Goal: Communication & Community: Answer question/provide support

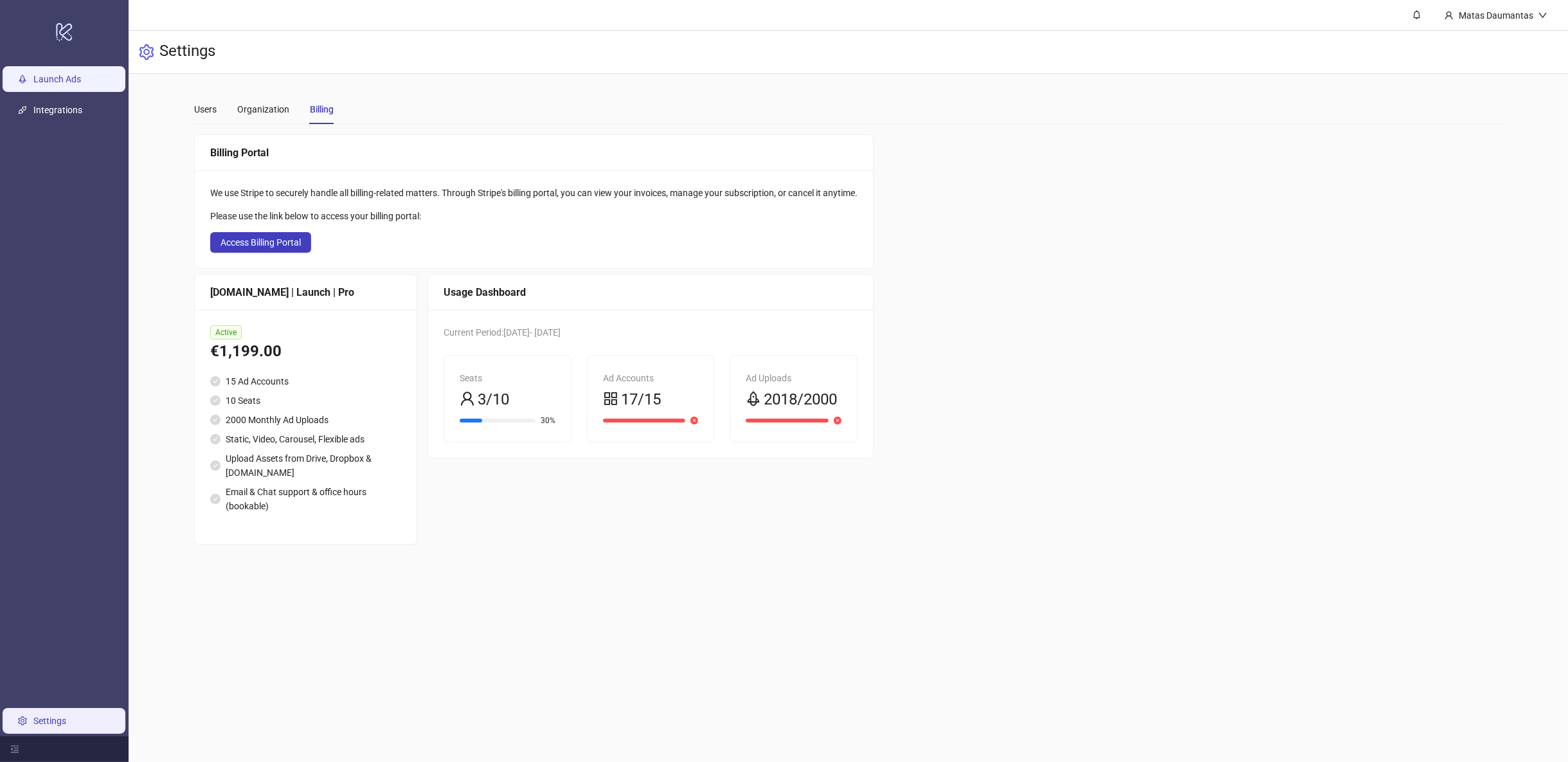
click at [59, 74] on link "Launch Ads" at bounding box center [56, 79] width 48 height 10
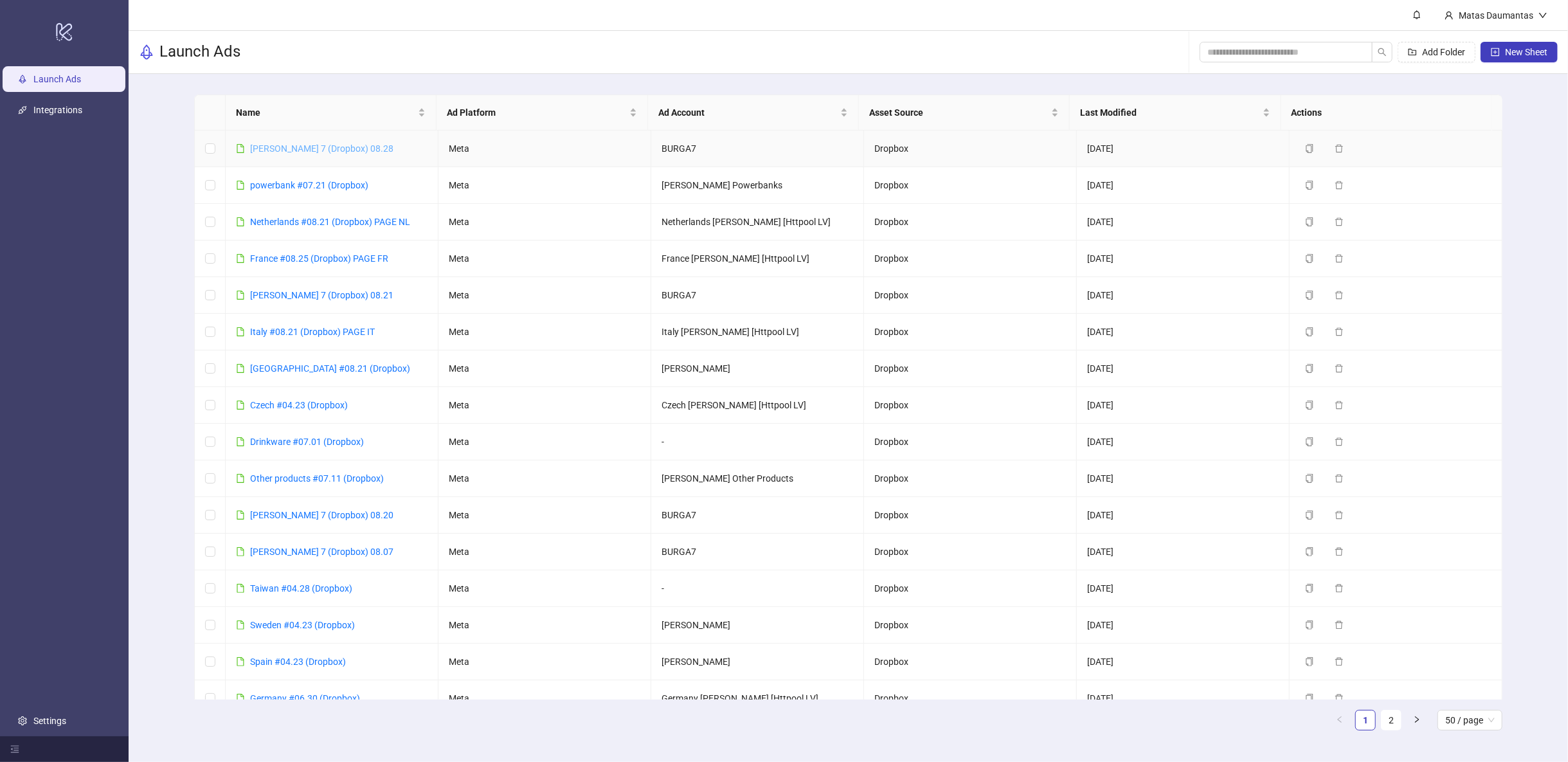
click at [278, 147] on link "[PERSON_NAME] 7 (Dropbox) 08.28" at bounding box center [321, 148] width 143 height 10
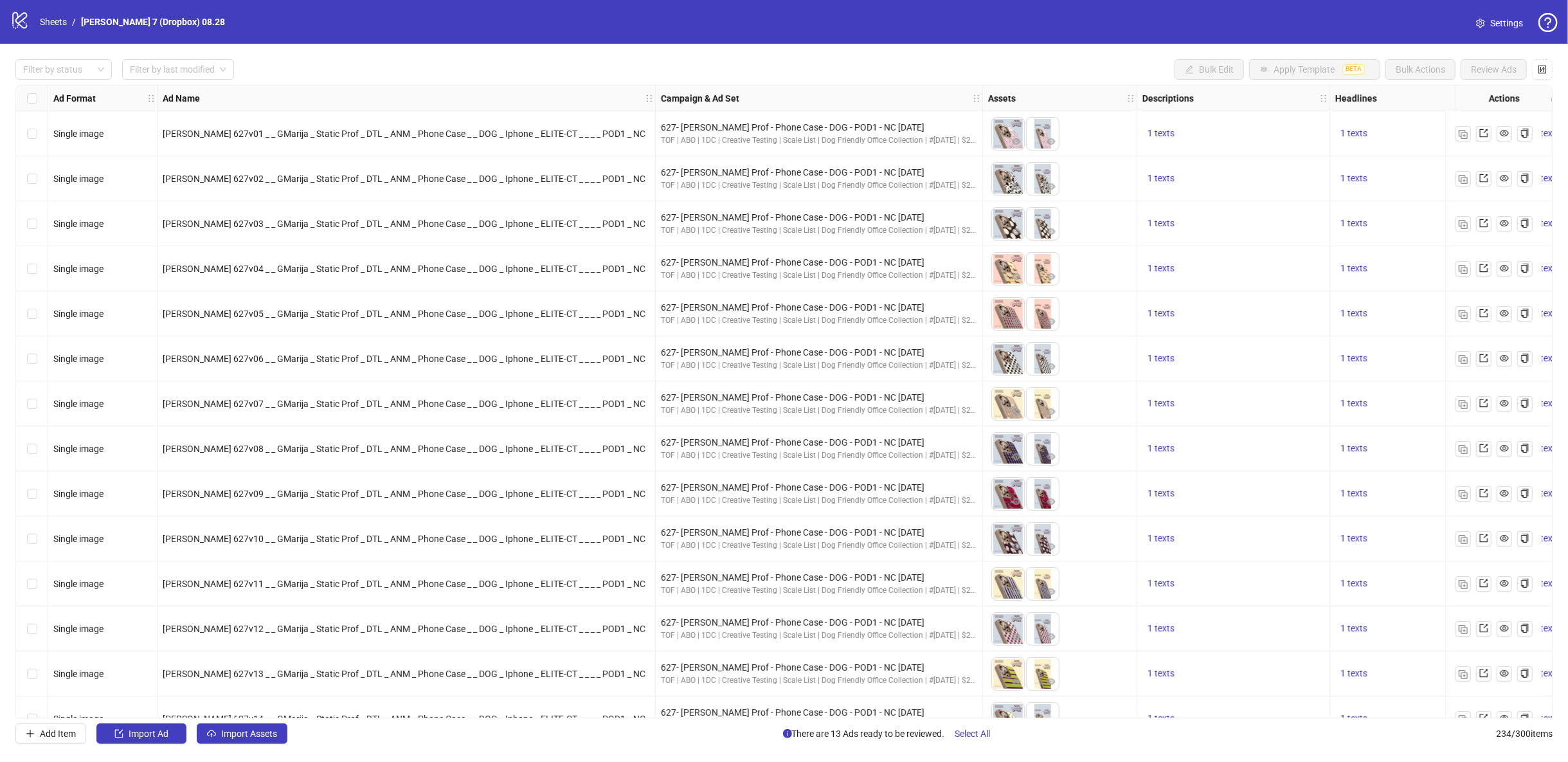
click at [1551, 25] on icon "question-circle" at bounding box center [1548, 23] width 19 height 19
click at [1338, 19] on div "logo/logo-mobile Sheets / Burga 7 (Dropbox) 08.28 Settings" at bounding box center [784, 22] width 1548 height 23
click at [61, 24] on link "Sheets" at bounding box center [53, 22] width 32 height 14
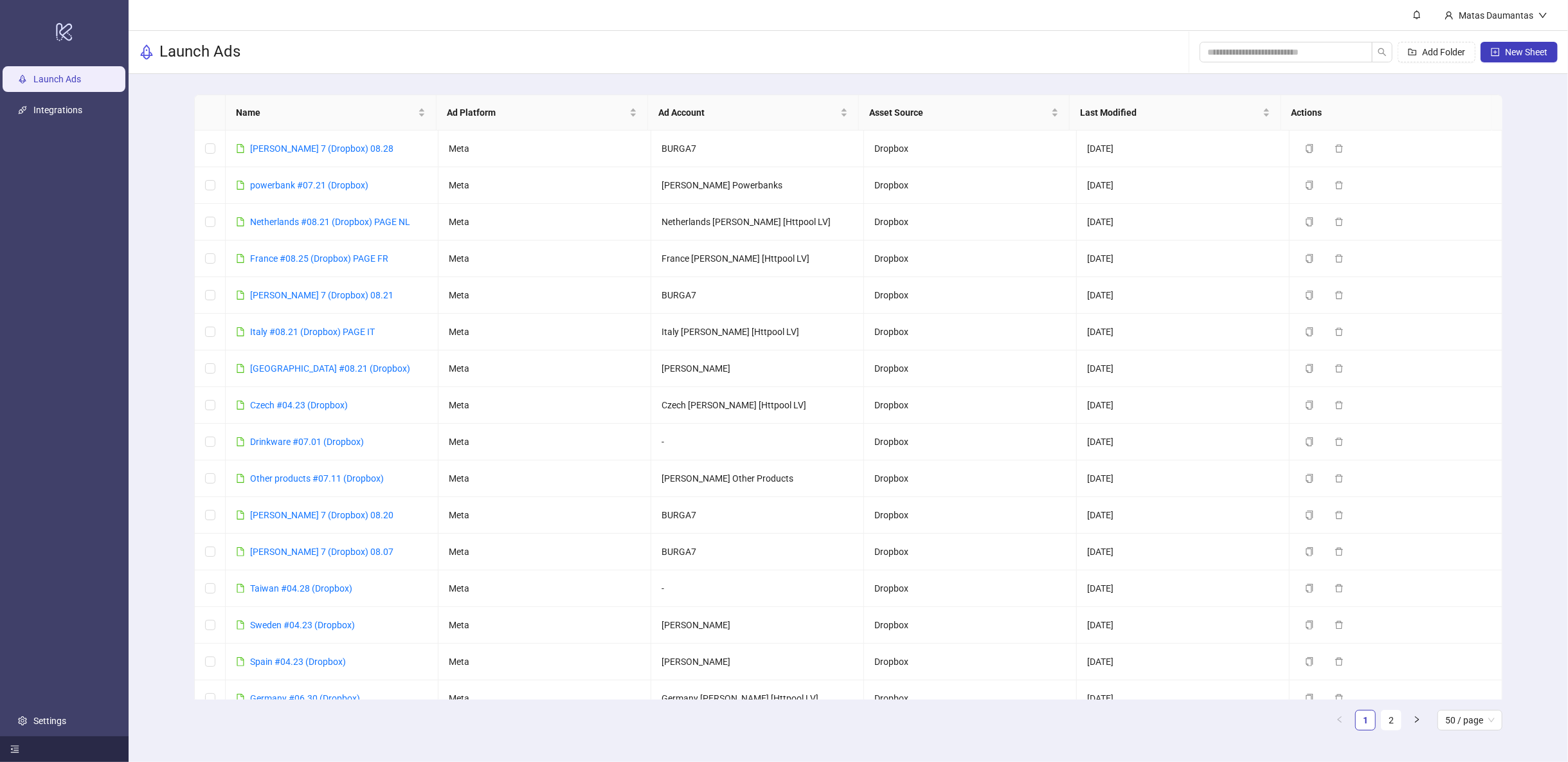
click at [22, 749] on div at bounding box center [64, 749] width 129 height 26
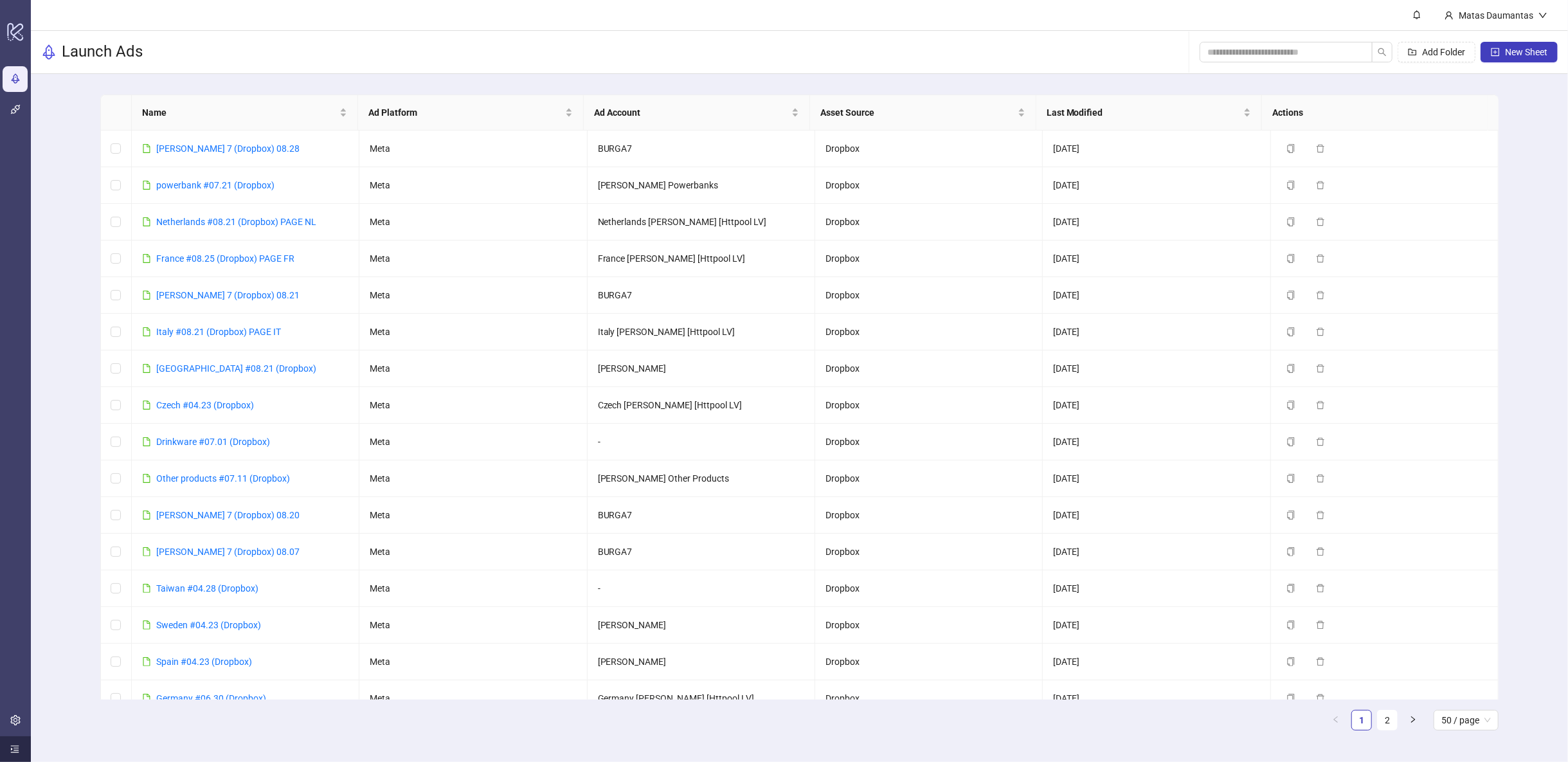
click at [22, 749] on div at bounding box center [15, 749] width 31 height 26
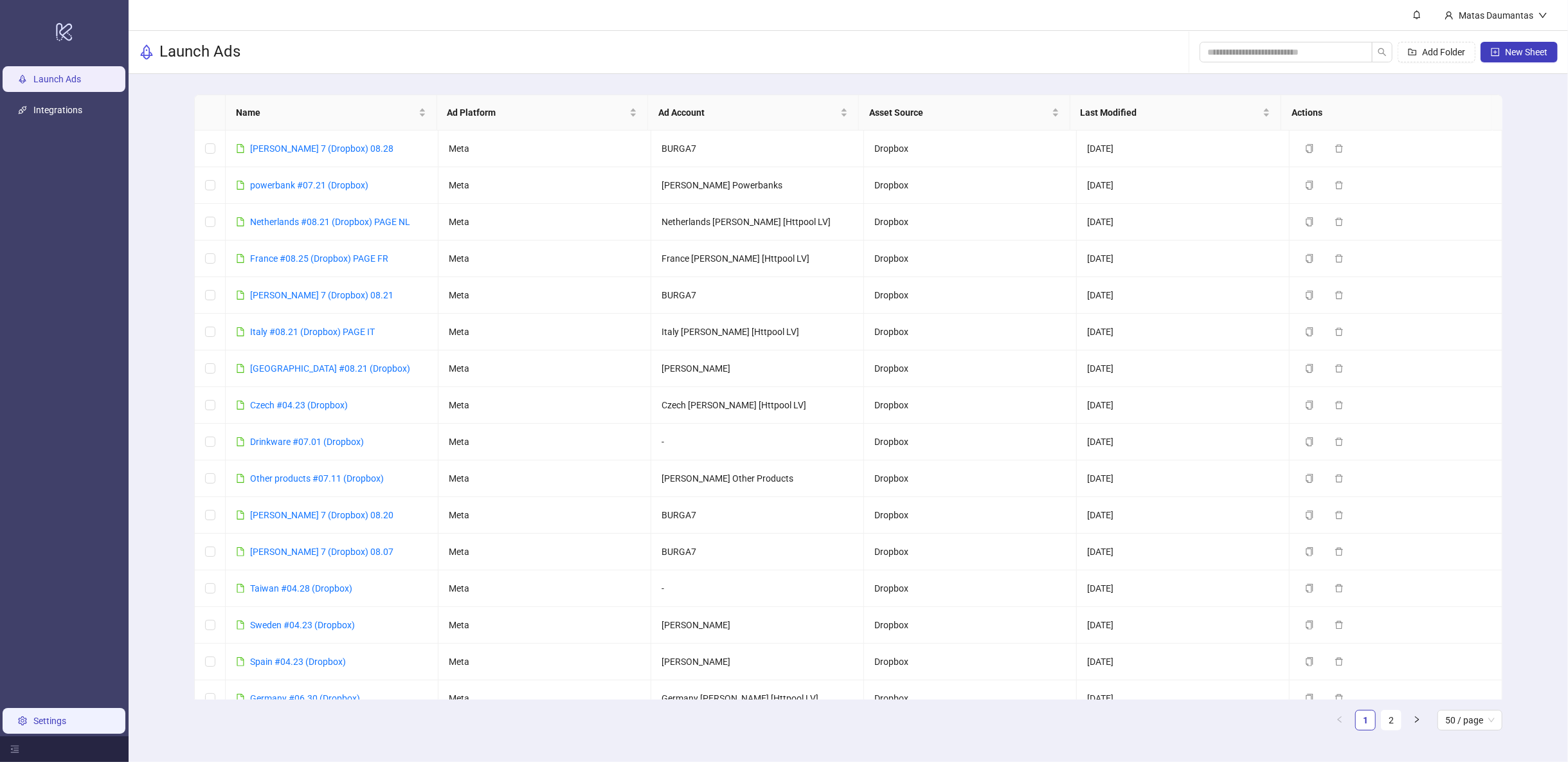
click at [33, 726] on link "Settings" at bounding box center [49, 720] width 33 height 10
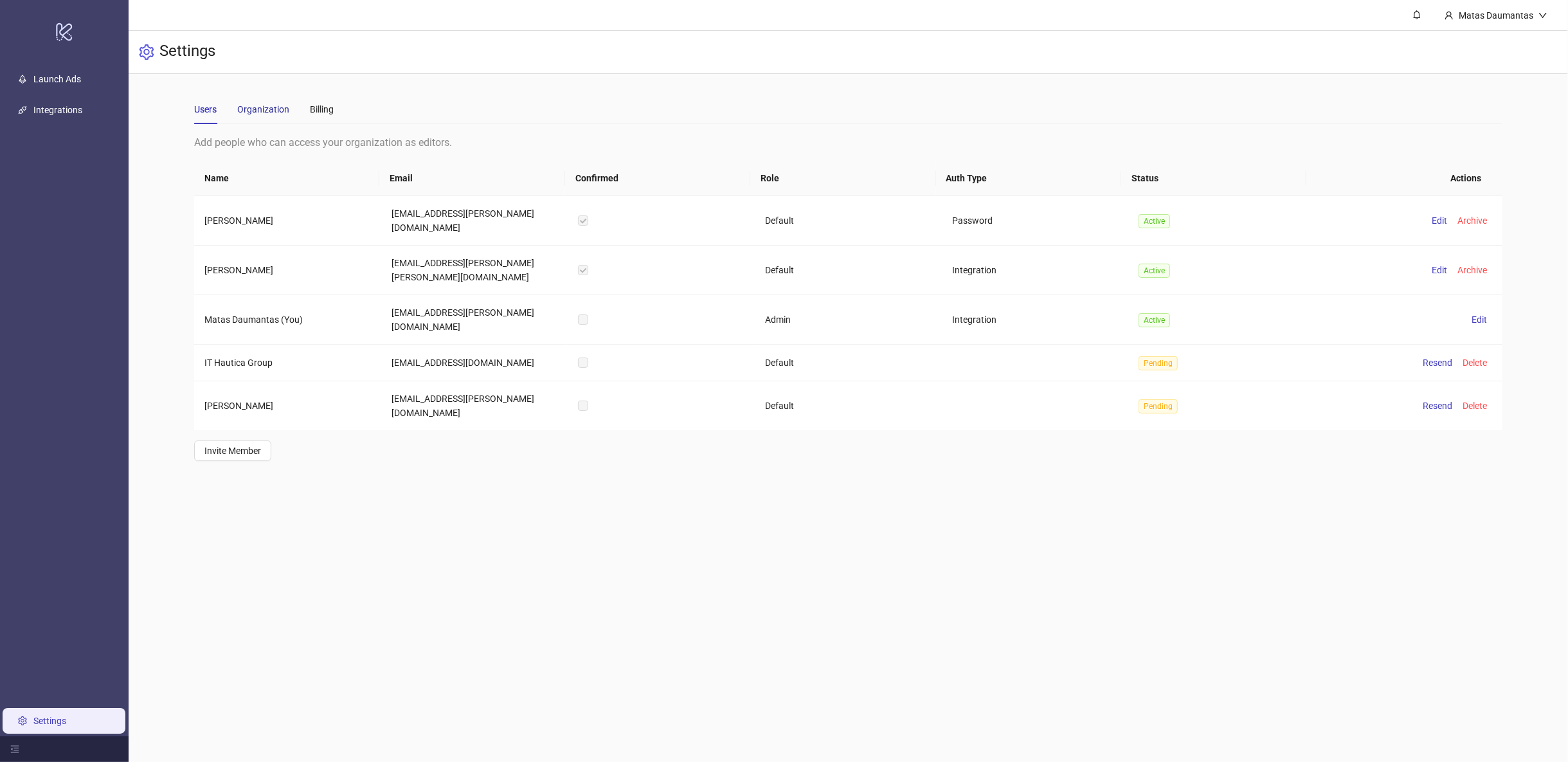
click at [266, 103] on div "Organization" at bounding box center [263, 110] width 52 height 14
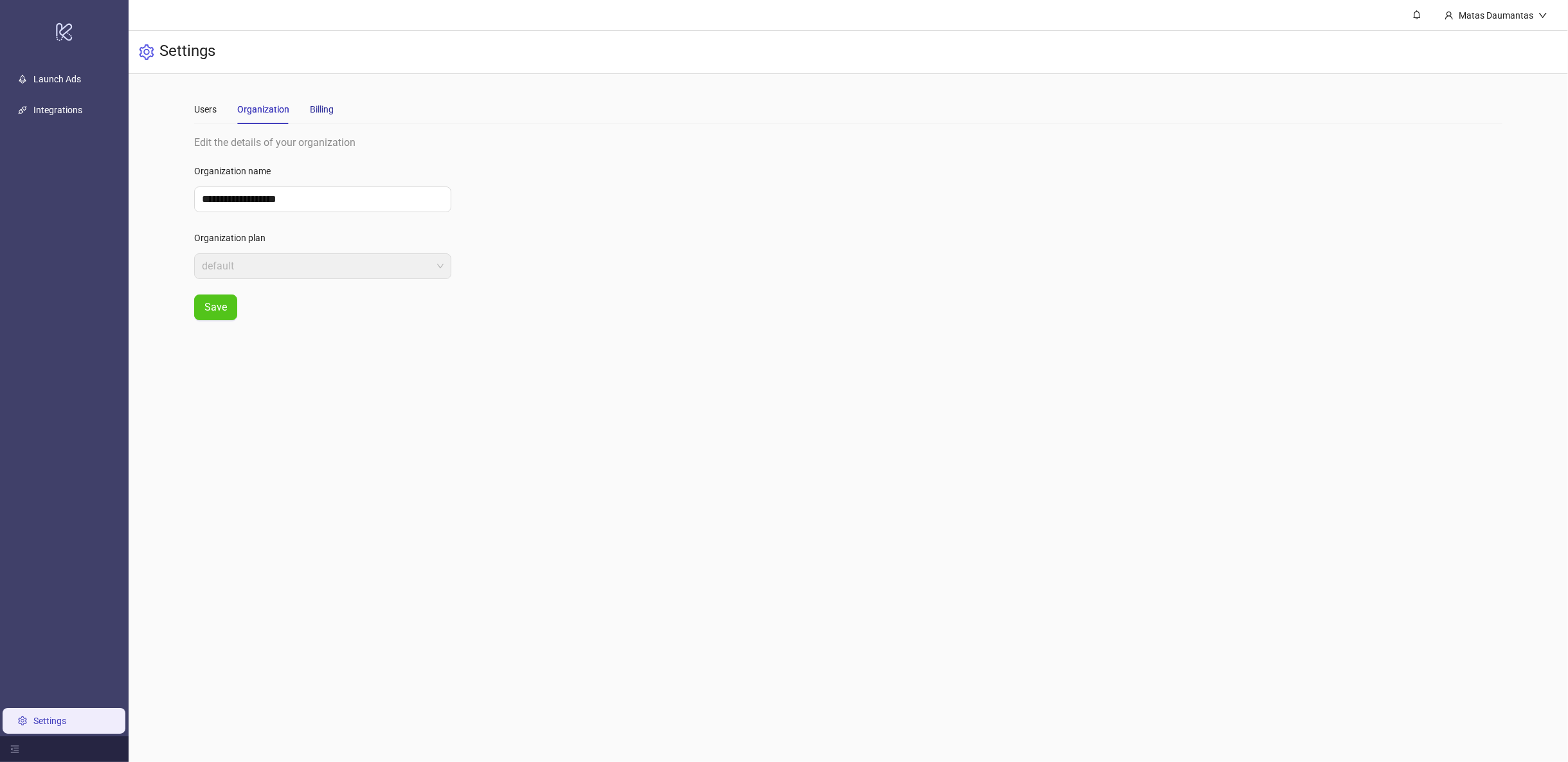
click at [324, 106] on div "Billing" at bounding box center [322, 110] width 24 height 14
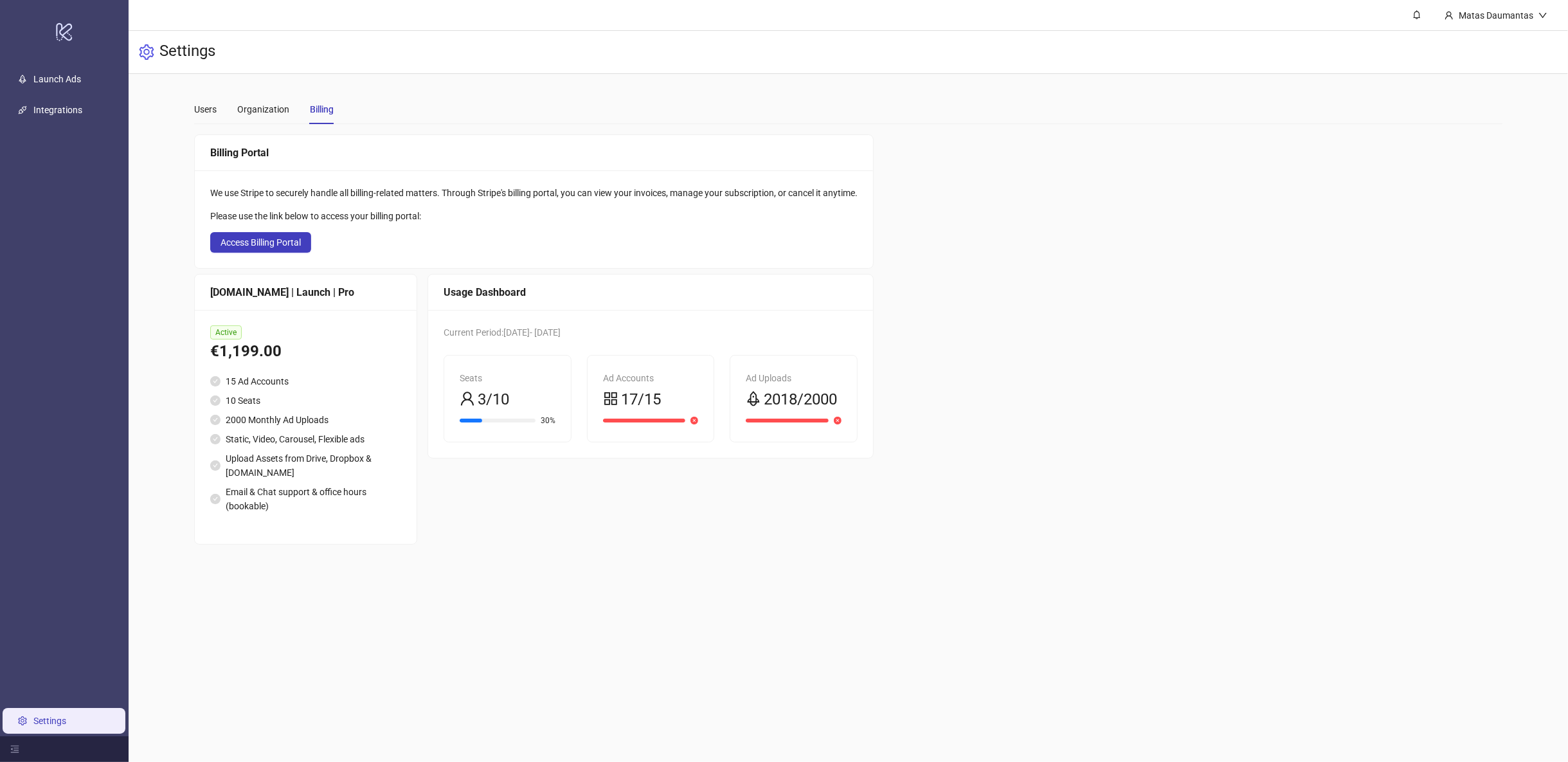
click at [1324, 345] on div "Billing Portal We use Stripe to securely handle all billing-related matters. Th…" at bounding box center [848, 339] width 1309 height 410
click at [1492, 9] on div "Matas Daumantas" at bounding box center [1495, 15] width 85 height 14
click at [1290, 180] on div "Billing Portal We use Stripe to securely handle all billing-related matters. Th…" at bounding box center [848, 339] width 1309 height 410
click at [43, 74] on link "Launch Ads" at bounding box center [56, 79] width 48 height 10
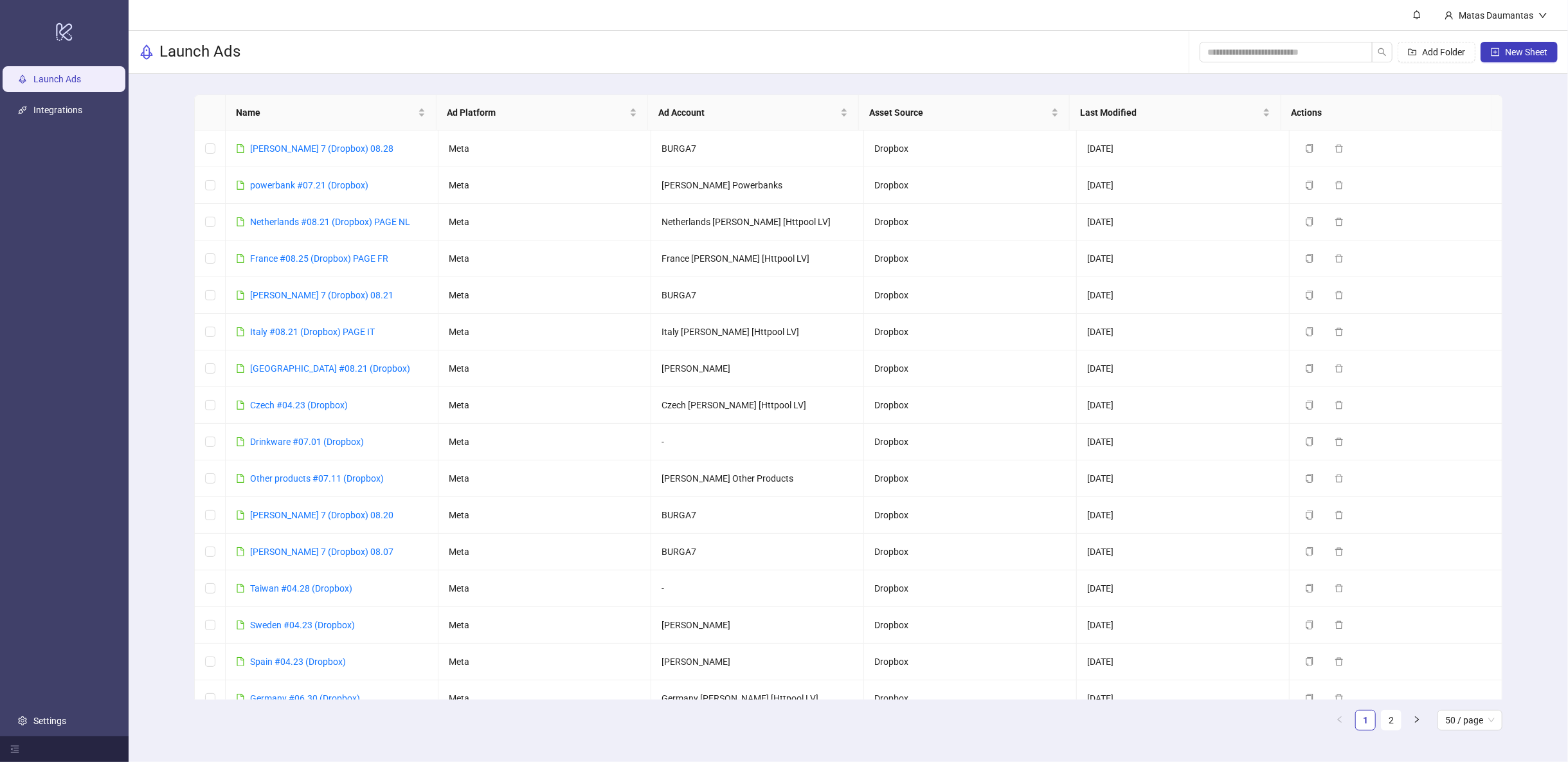
click at [1558, 736] on div "Name Ad Platform Ad Account Asset Source Last Modified Actions [PERSON_NAME] 7 …" at bounding box center [848, 417] width 1439 height 687
click at [1549, 730] on div "Name Ad Platform Ad Account Asset Source Last Modified Actions [PERSON_NAME] 7 …" at bounding box center [848, 417] width 1439 height 687
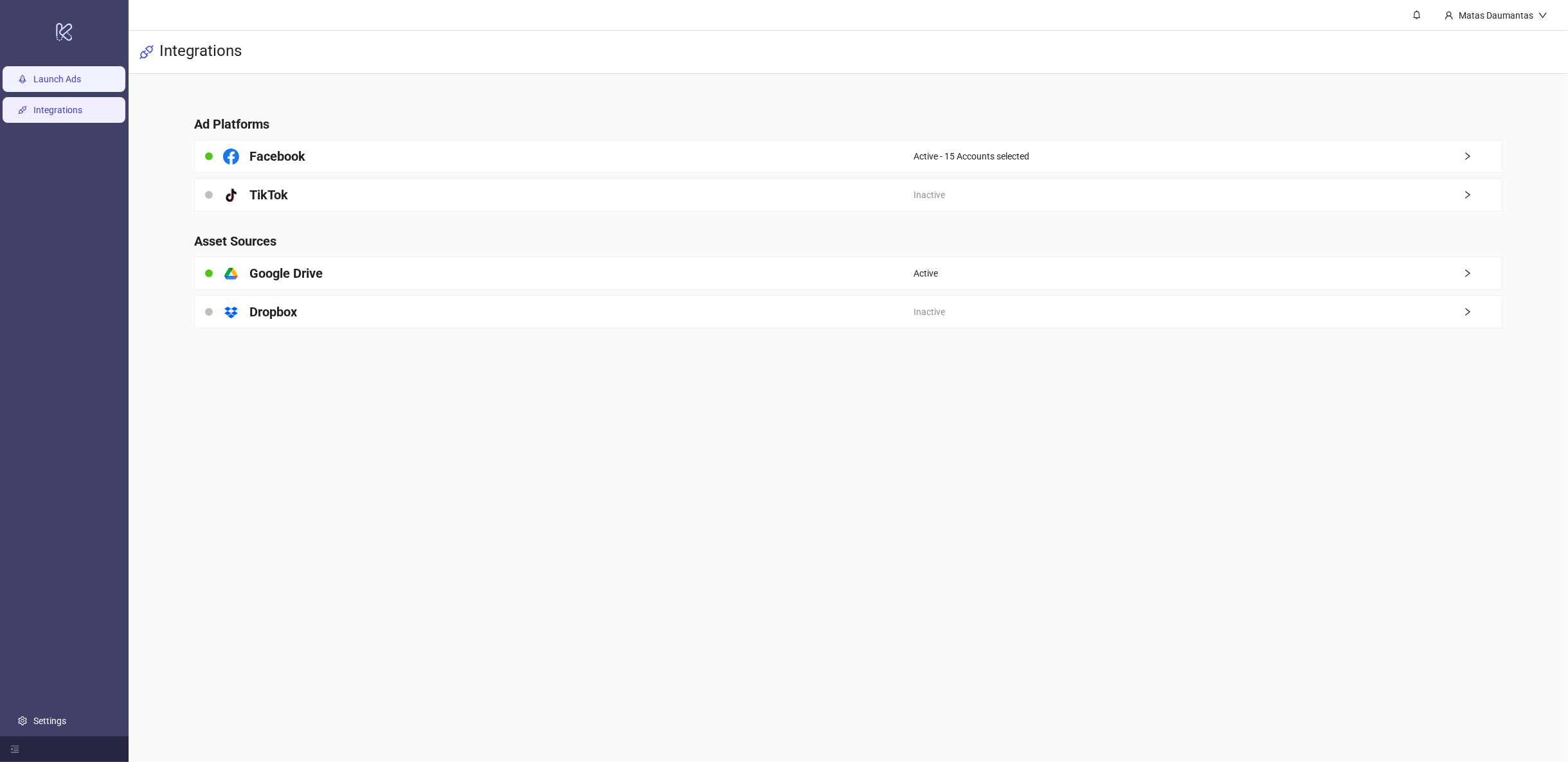
click at [48, 74] on link "Launch Ads" at bounding box center [56, 79] width 48 height 10
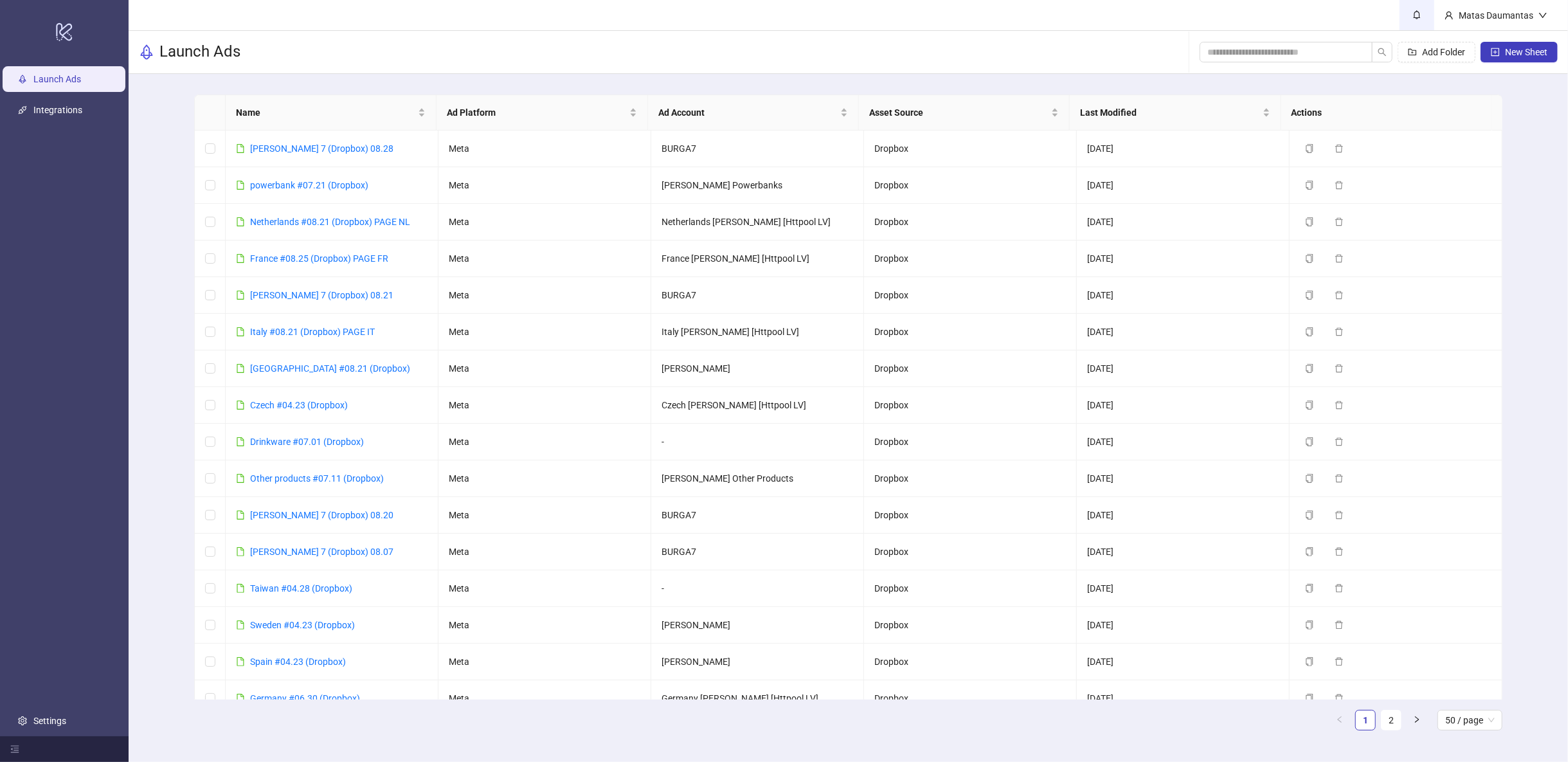
click at [1414, 14] on icon "bell" at bounding box center [1417, 14] width 9 height 9
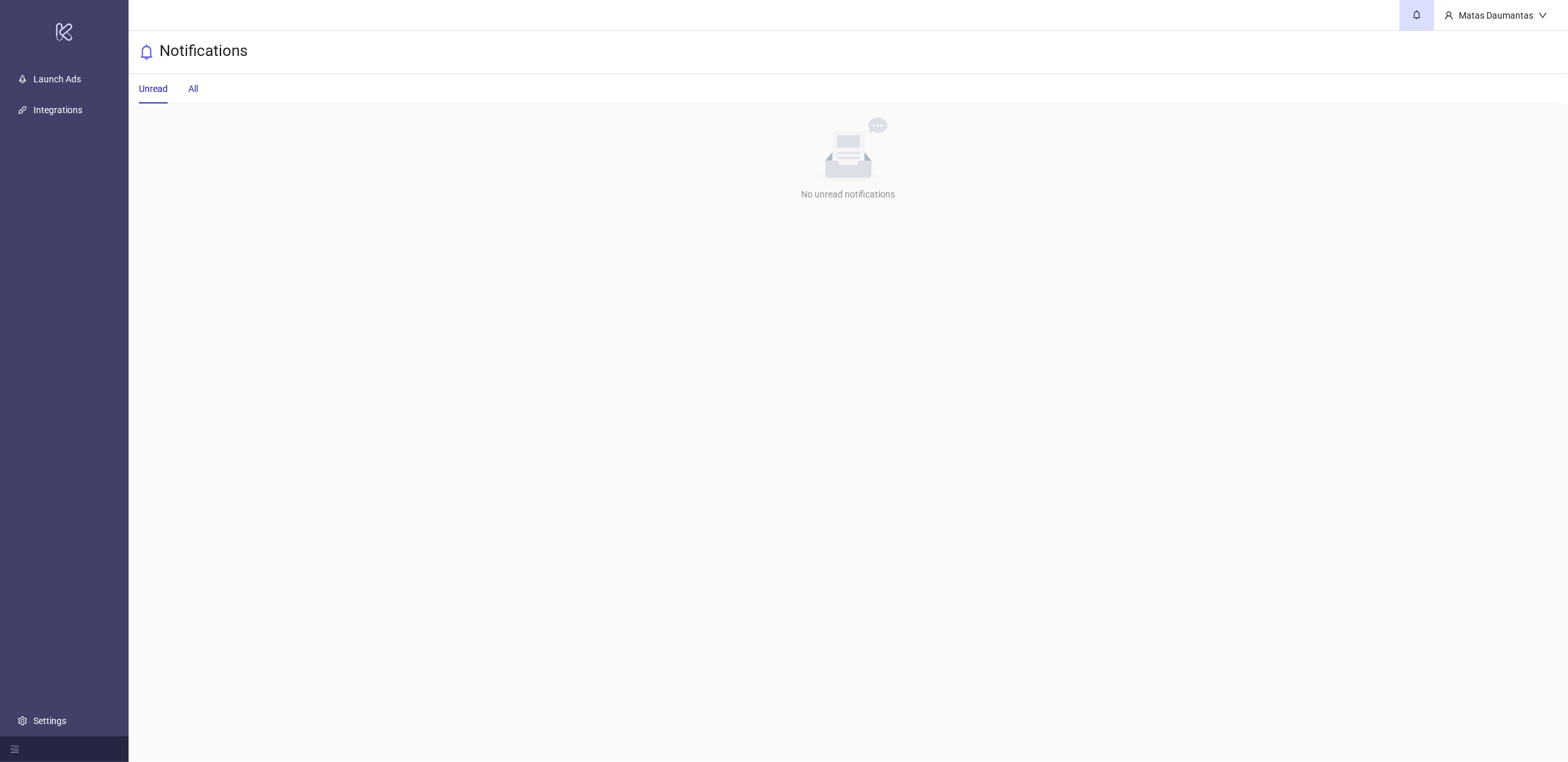
click at [197, 89] on div "All" at bounding box center [193, 89] width 10 height 14
click at [156, 91] on div "Unread" at bounding box center [153, 89] width 29 height 14
click at [48, 78] on link "Launch Ads" at bounding box center [56, 79] width 48 height 10
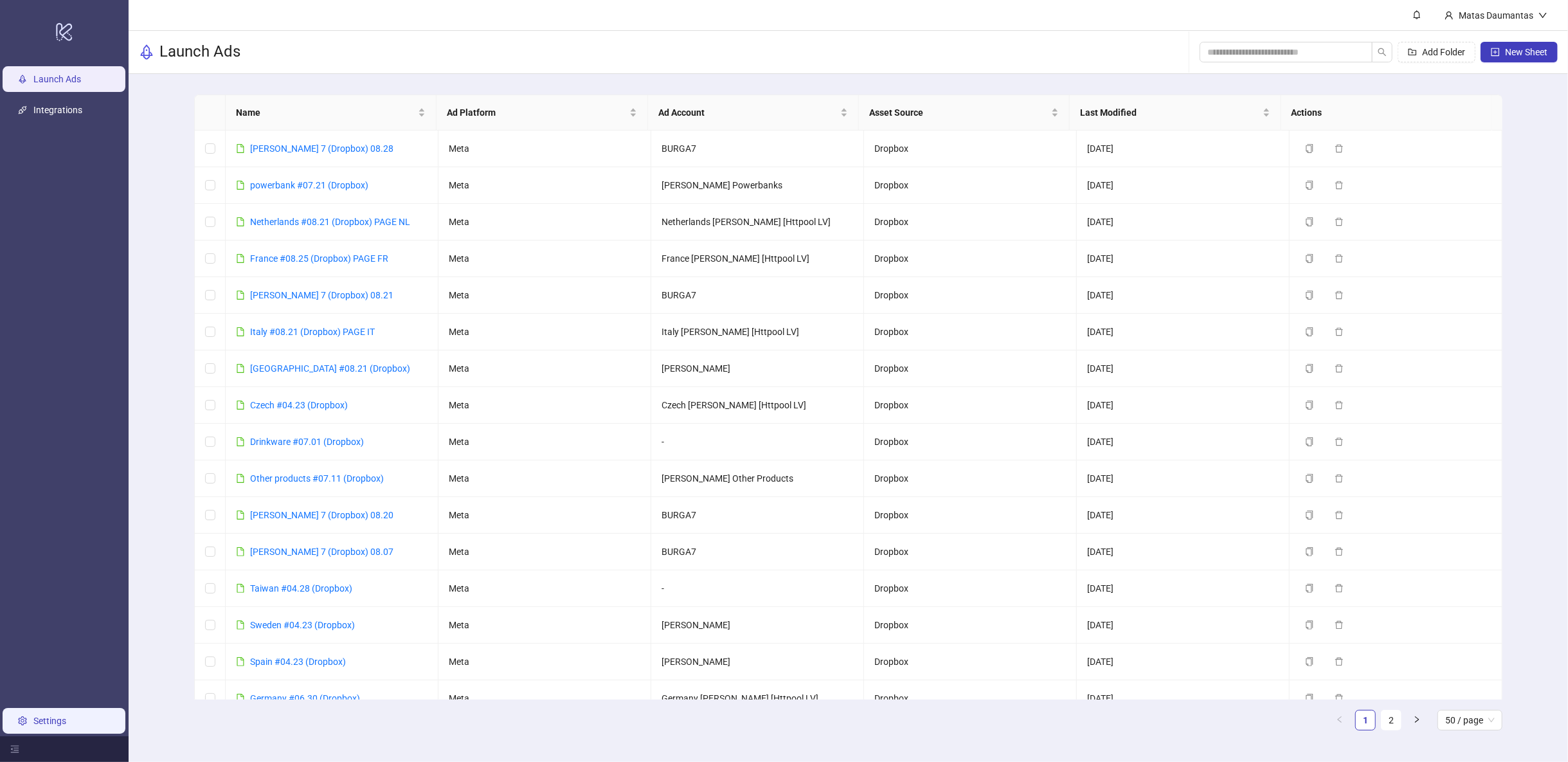
click at [66, 717] on link "Settings" at bounding box center [49, 720] width 33 height 10
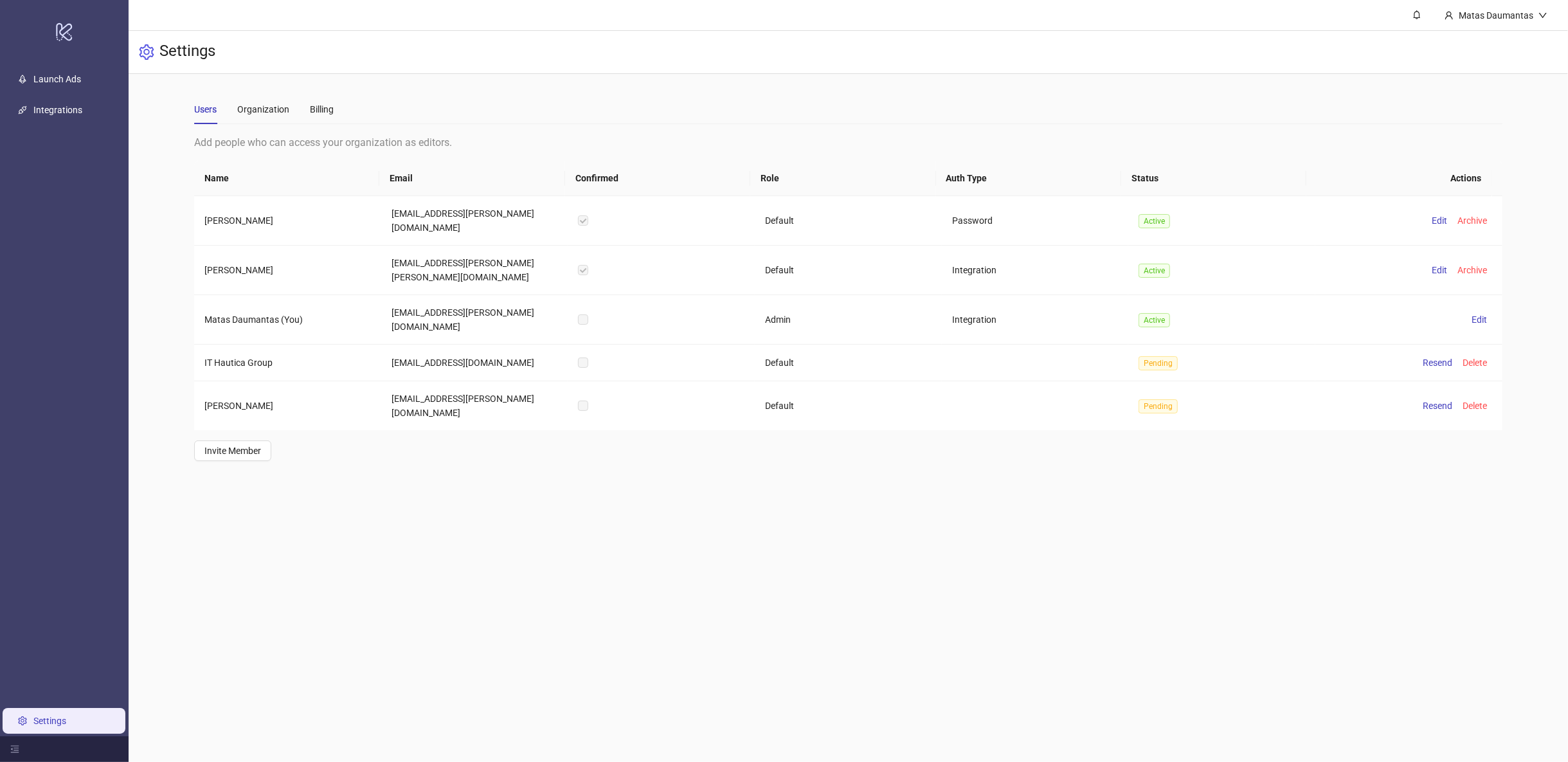
click at [280, 665] on main "Matas Daumantas Settings Users Organization Billing Add people who can access y…" at bounding box center [848, 381] width 1439 height 762
click at [52, 112] on link "Integrations" at bounding box center [57, 110] width 49 height 10
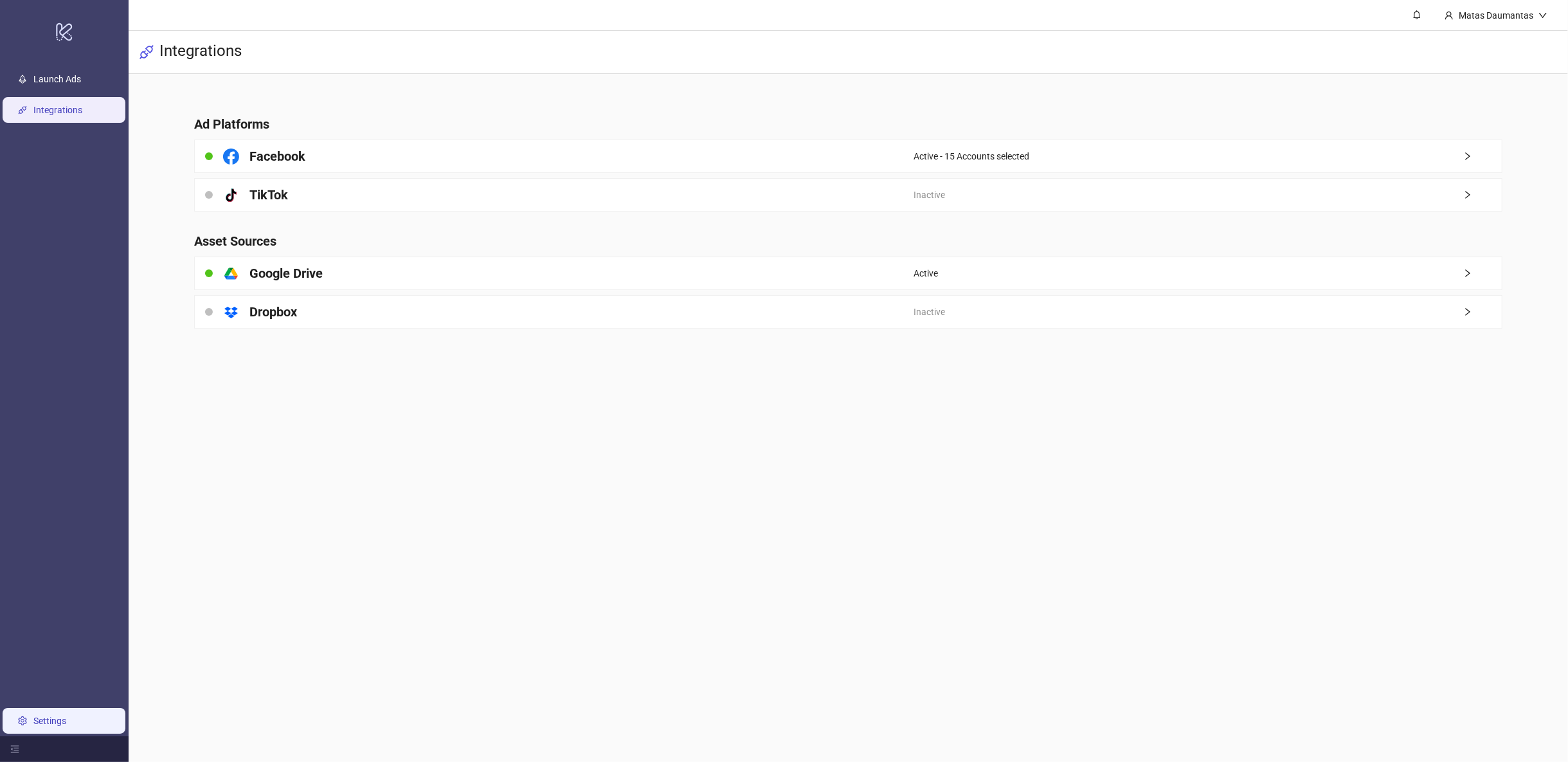
click at [43, 715] on link "Settings" at bounding box center [49, 720] width 33 height 10
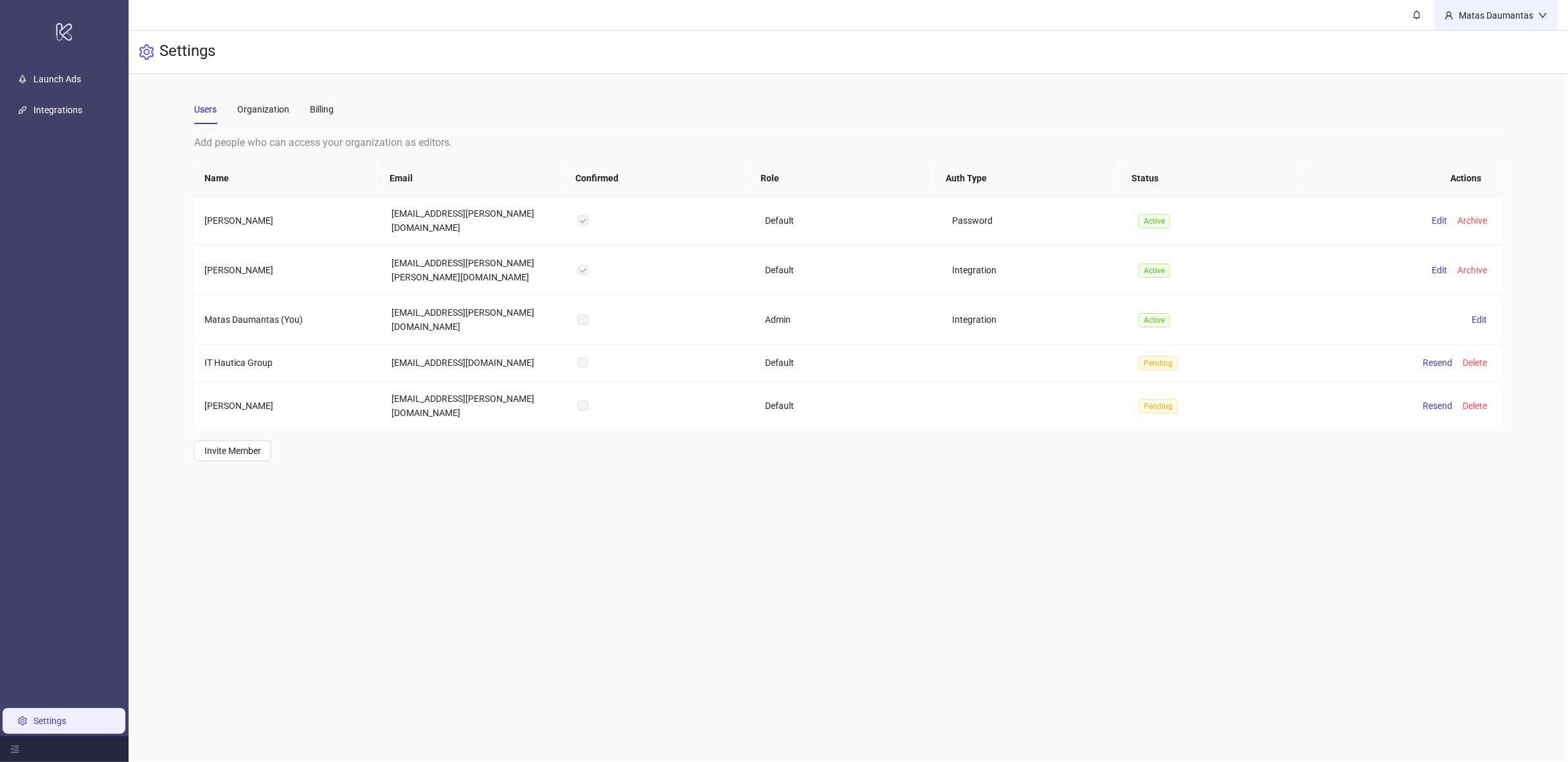
click at [1497, 23] on div "Matas Daumantas" at bounding box center [1495, 15] width 123 height 31
click at [1325, 118] on div "Users Organization Billing" at bounding box center [848, 109] width 1309 height 30
click at [321, 98] on div "Billing" at bounding box center [322, 109] width 24 height 30
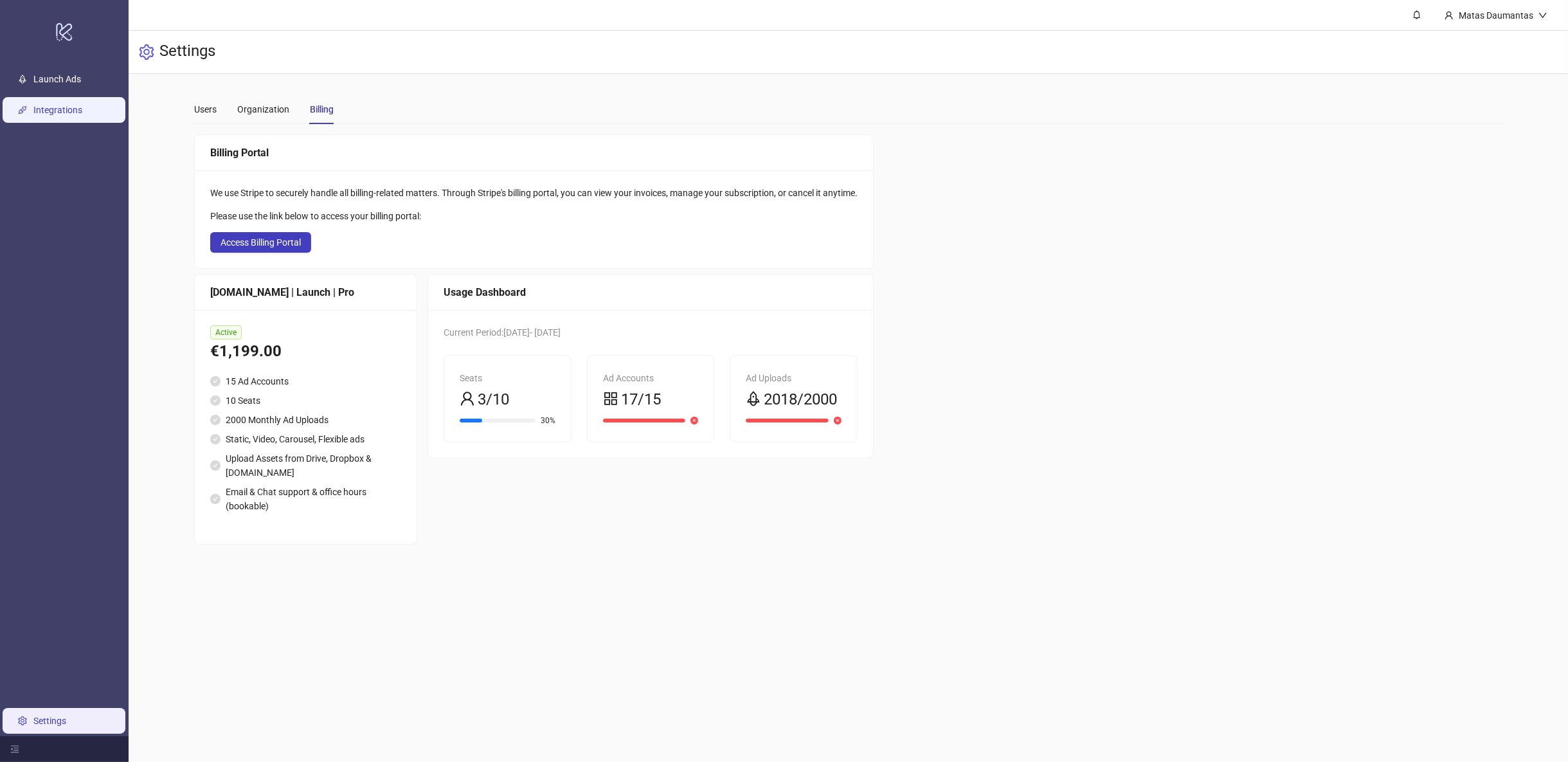
click at [62, 84] on link "Launch Ads" at bounding box center [56, 79] width 48 height 10
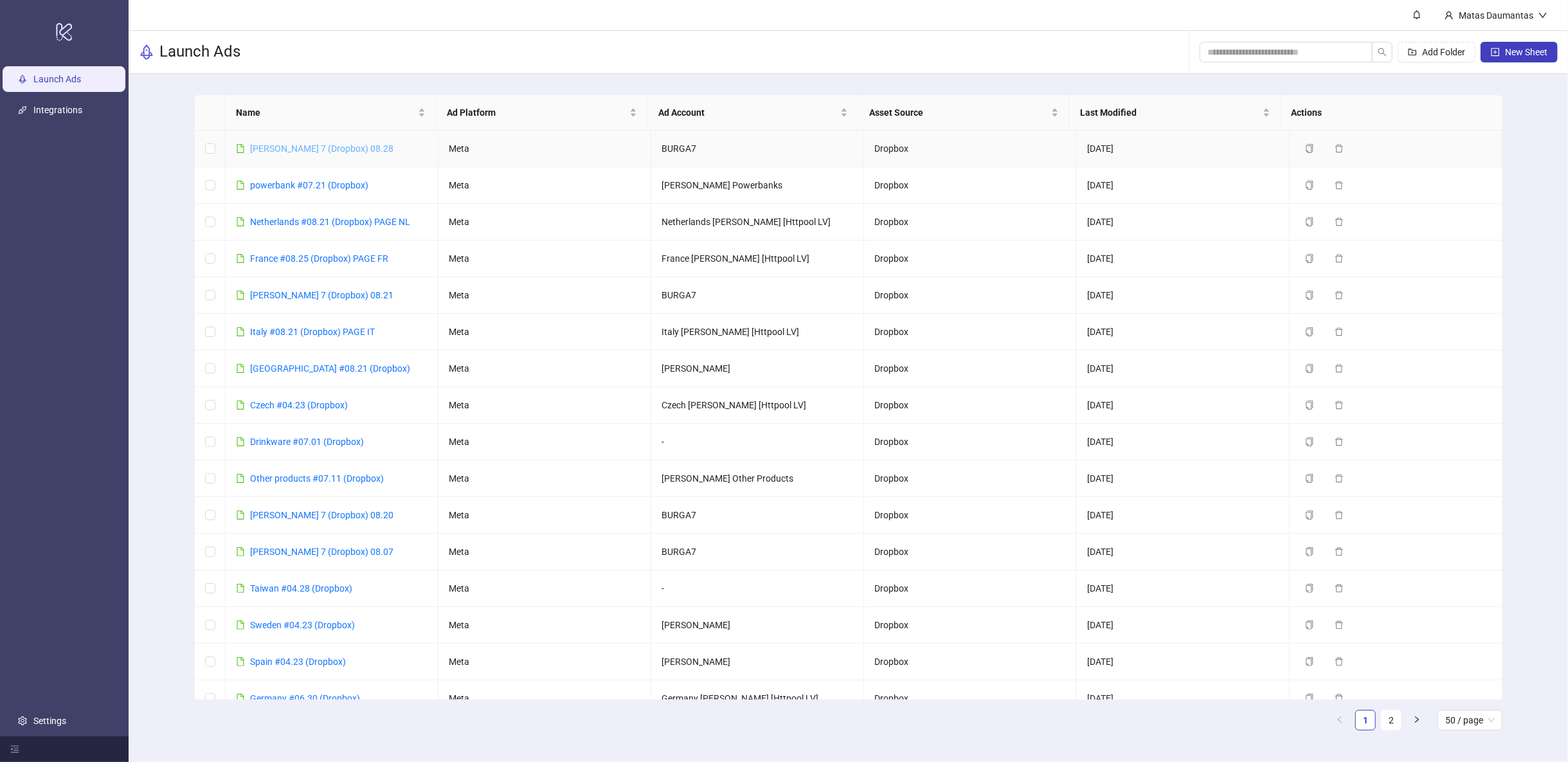
click at [272, 151] on link "[PERSON_NAME] 7 (Dropbox) 08.28" at bounding box center [321, 148] width 143 height 10
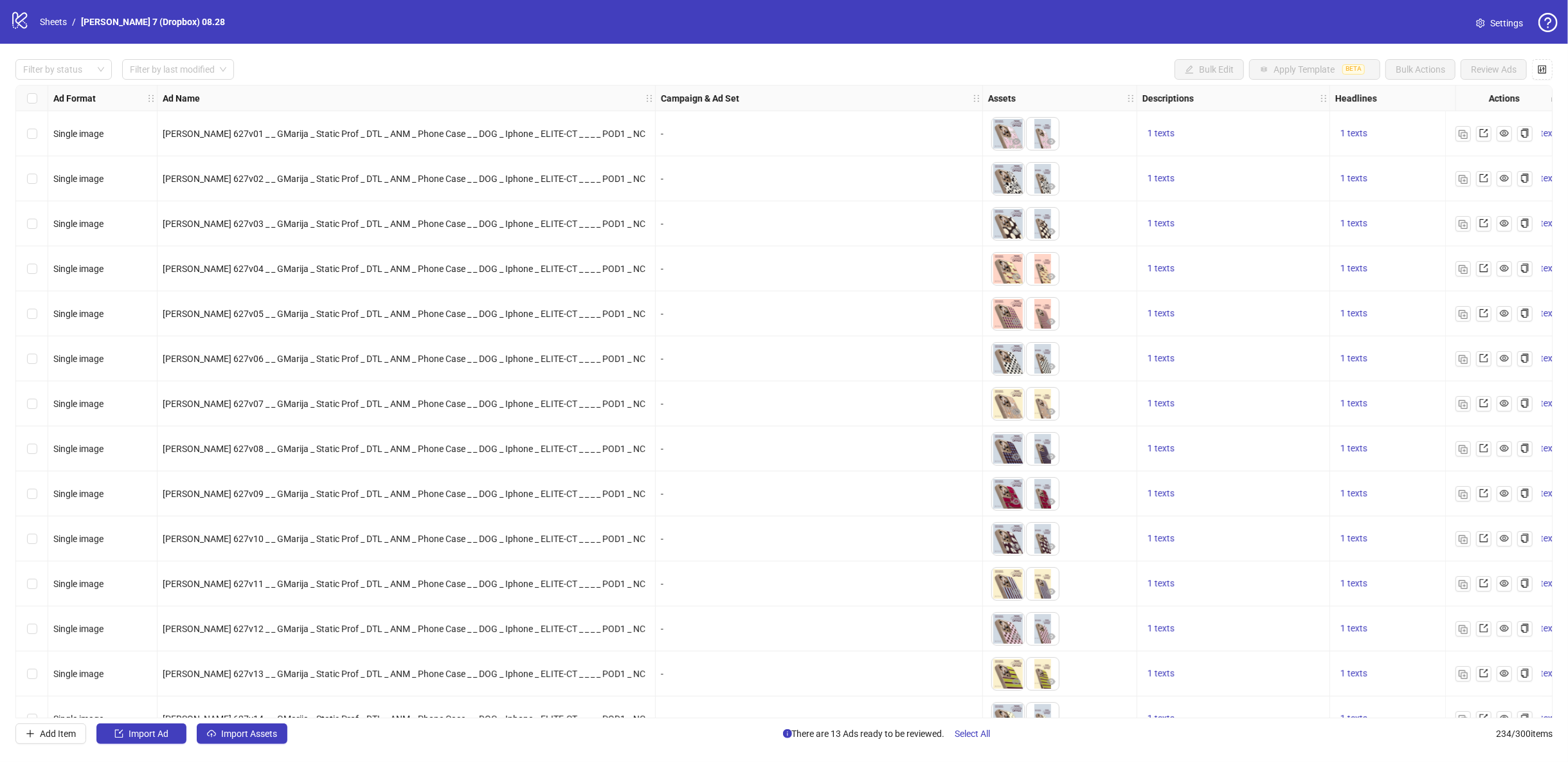
click at [1560, 21] on div "logo/logo-mobile Sheets / Burga 7 (Dropbox) 08.28 Settings" at bounding box center [784, 22] width 1568 height 43
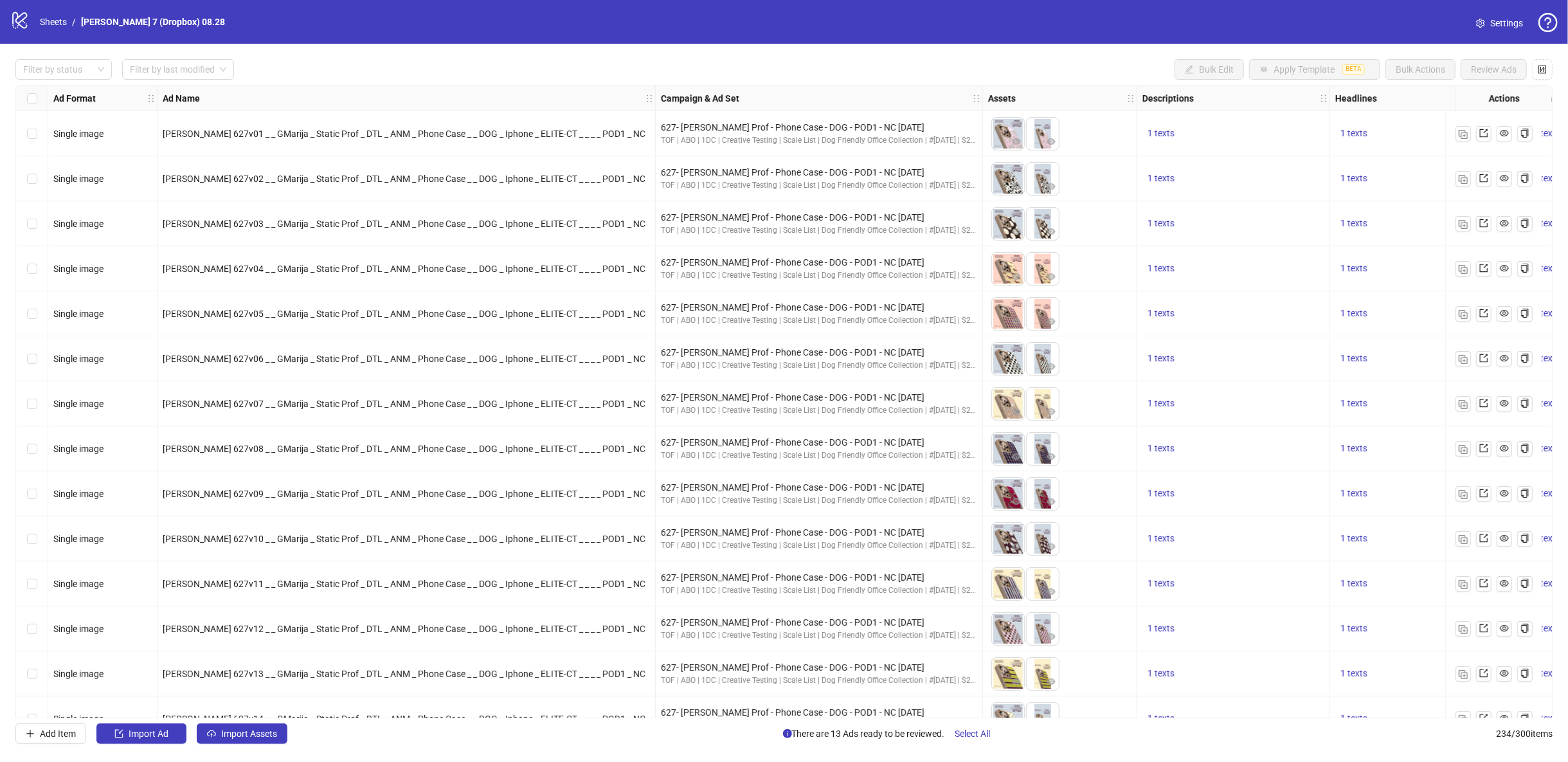
click at [1554, 21] on icon "question-circle" at bounding box center [1548, 23] width 19 height 19
click at [1504, 17] on span "Settings" at bounding box center [1507, 23] width 33 height 14
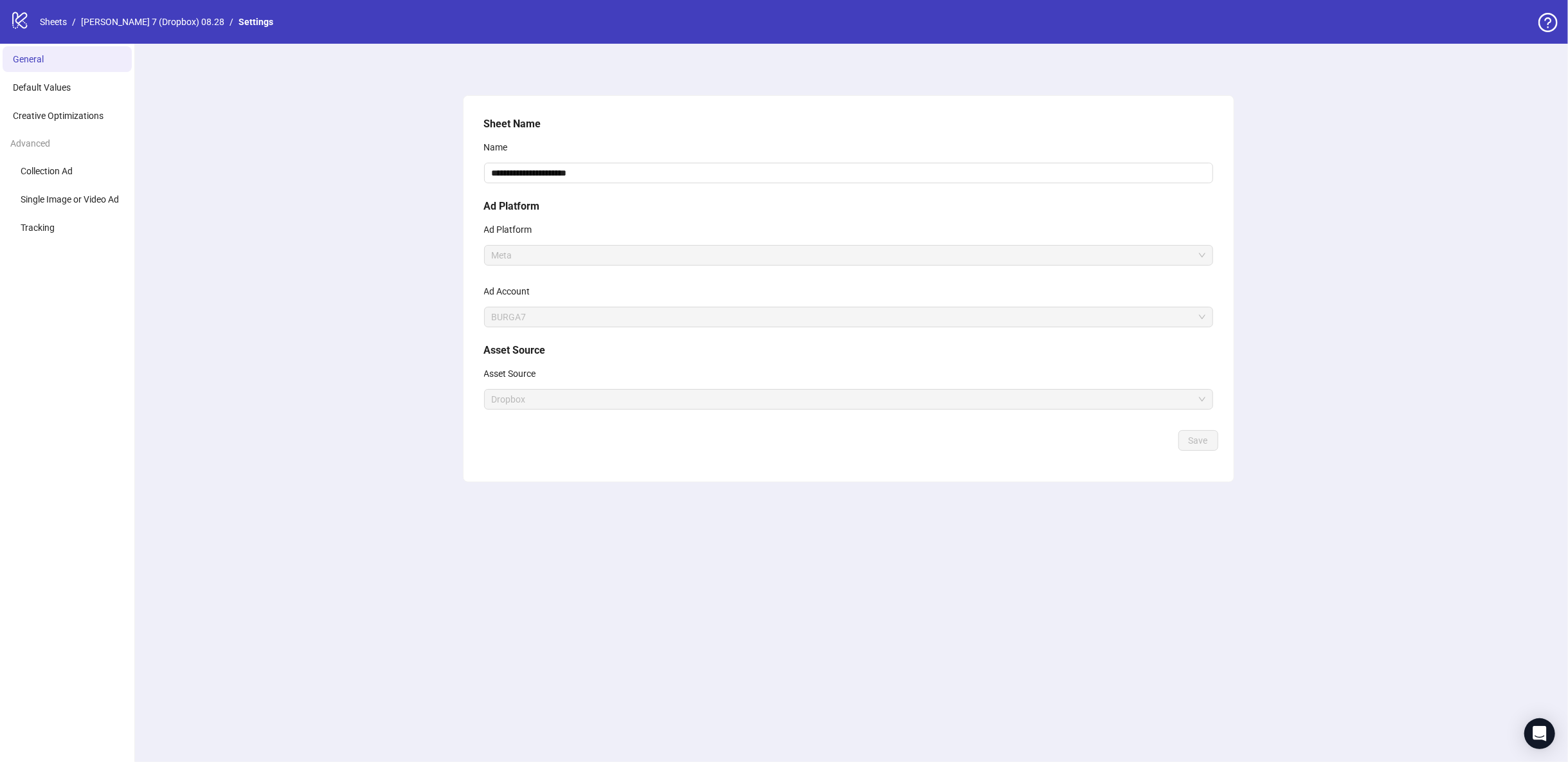
click at [73, 101] on ul "General Default Values Creative Optimizations Advanced Collection Ad Single Ima…" at bounding box center [68, 402] width 135 height 718
click at [74, 89] on li "Default Values" at bounding box center [67, 88] width 129 height 26
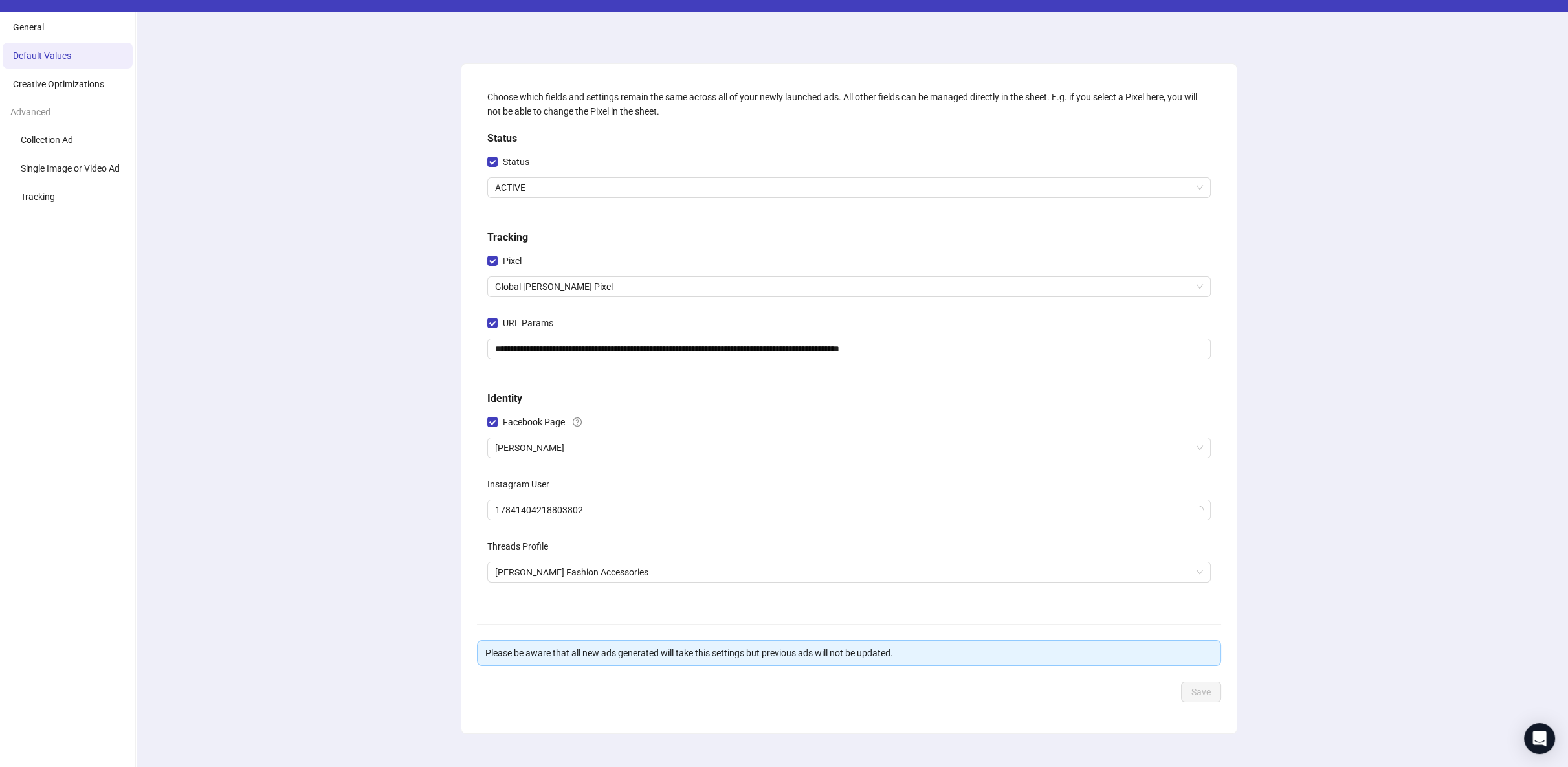
scroll to position [49, 0]
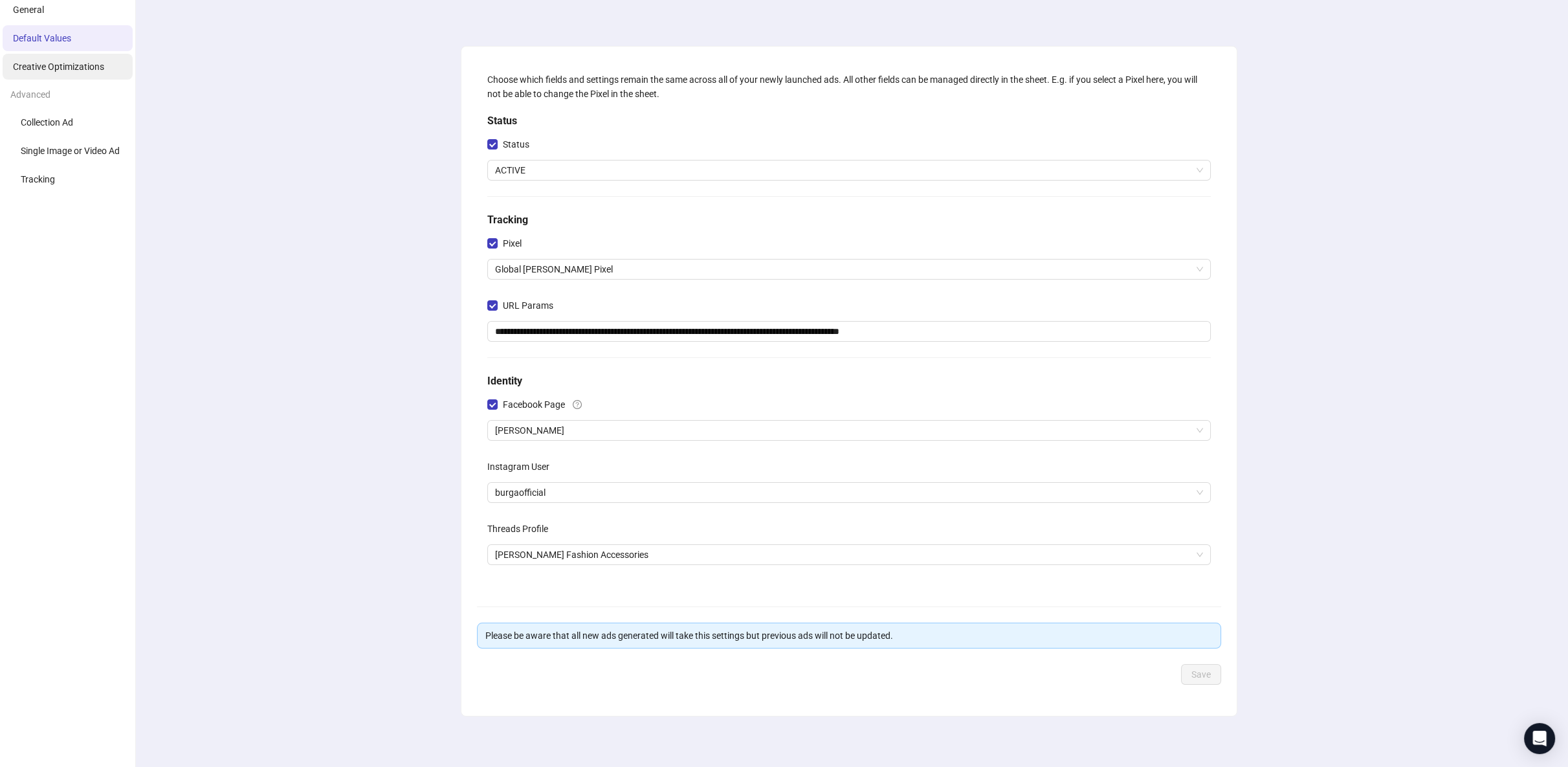
click at [68, 58] on li "Creative Optimizations" at bounding box center [67, 66] width 130 height 26
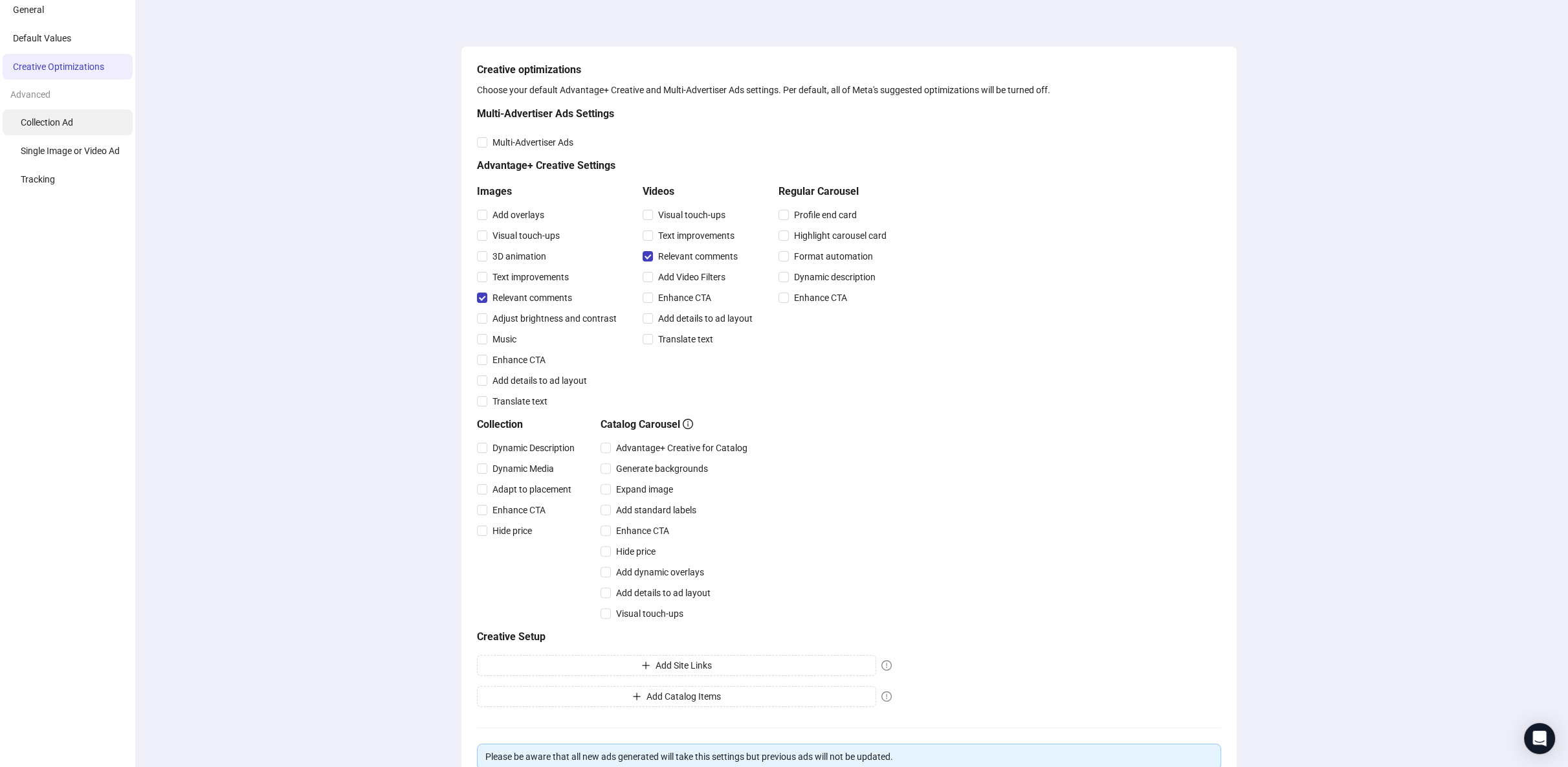
click at [54, 122] on span "Collection Ad" at bounding box center [47, 122] width 53 height 11
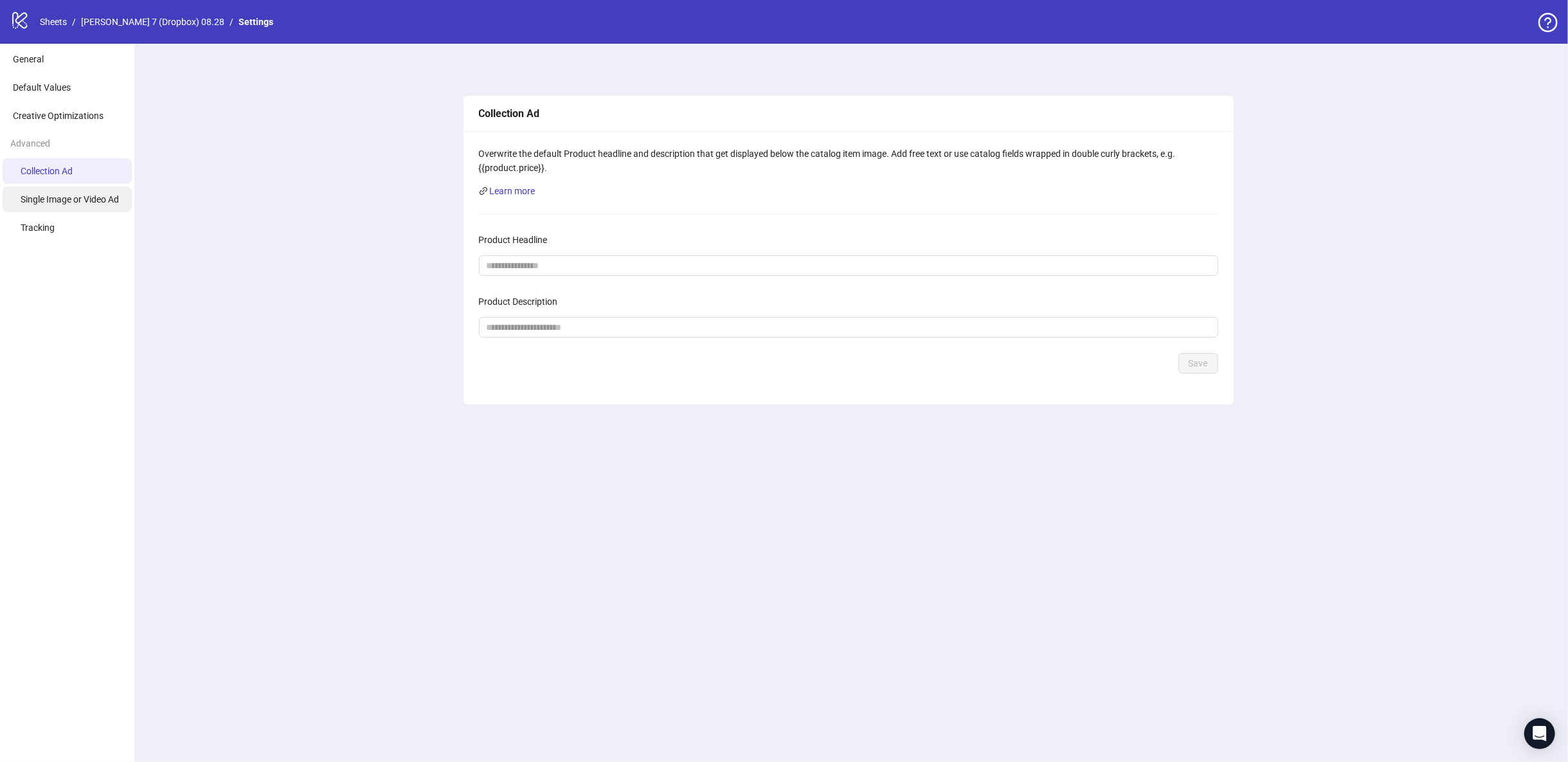
click at [73, 196] on span "Single Image or Video Ad" at bounding box center [70, 199] width 98 height 10
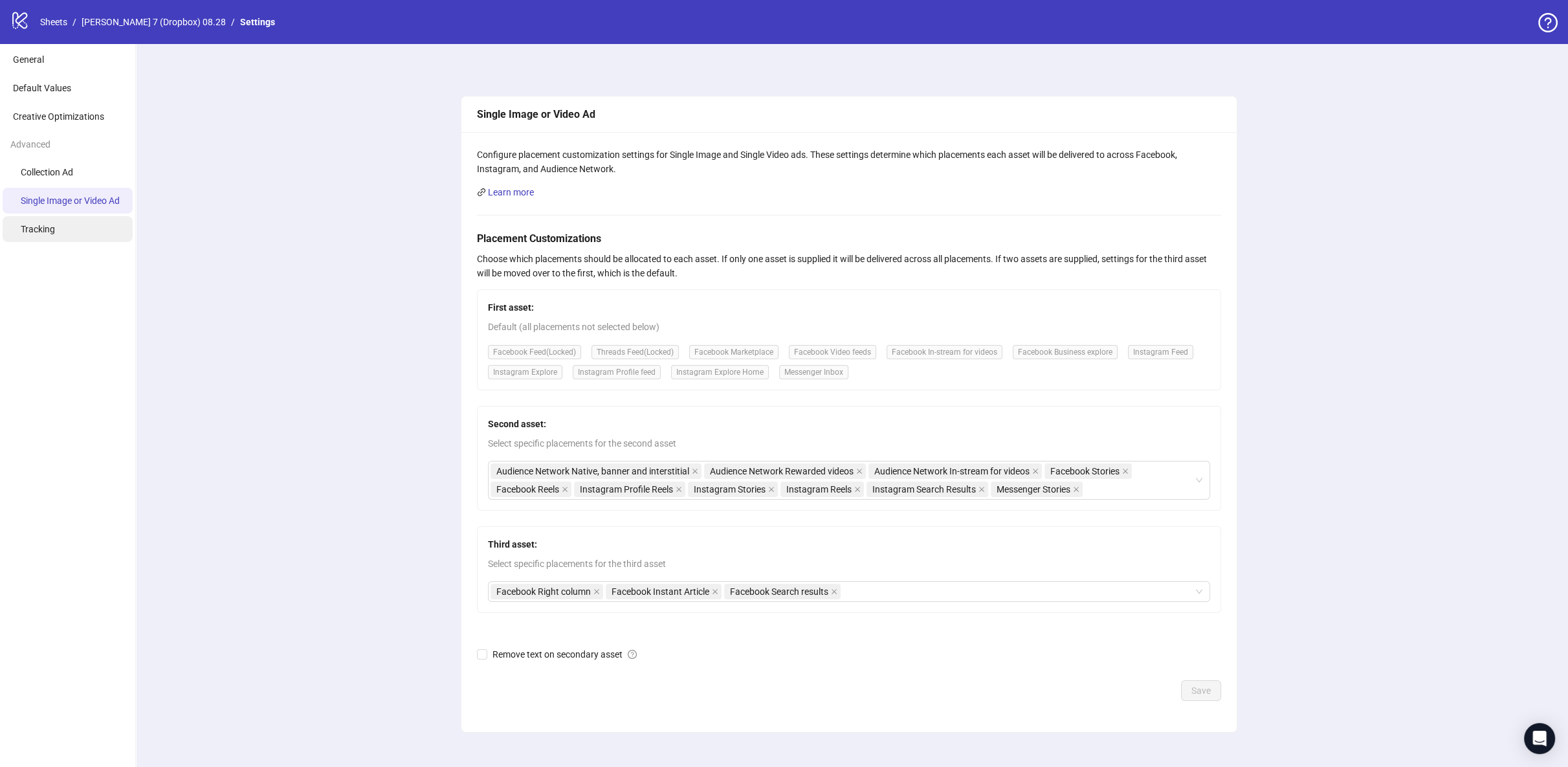
click at [74, 229] on li "Tracking" at bounding box center [67, 229] width 130 height 26
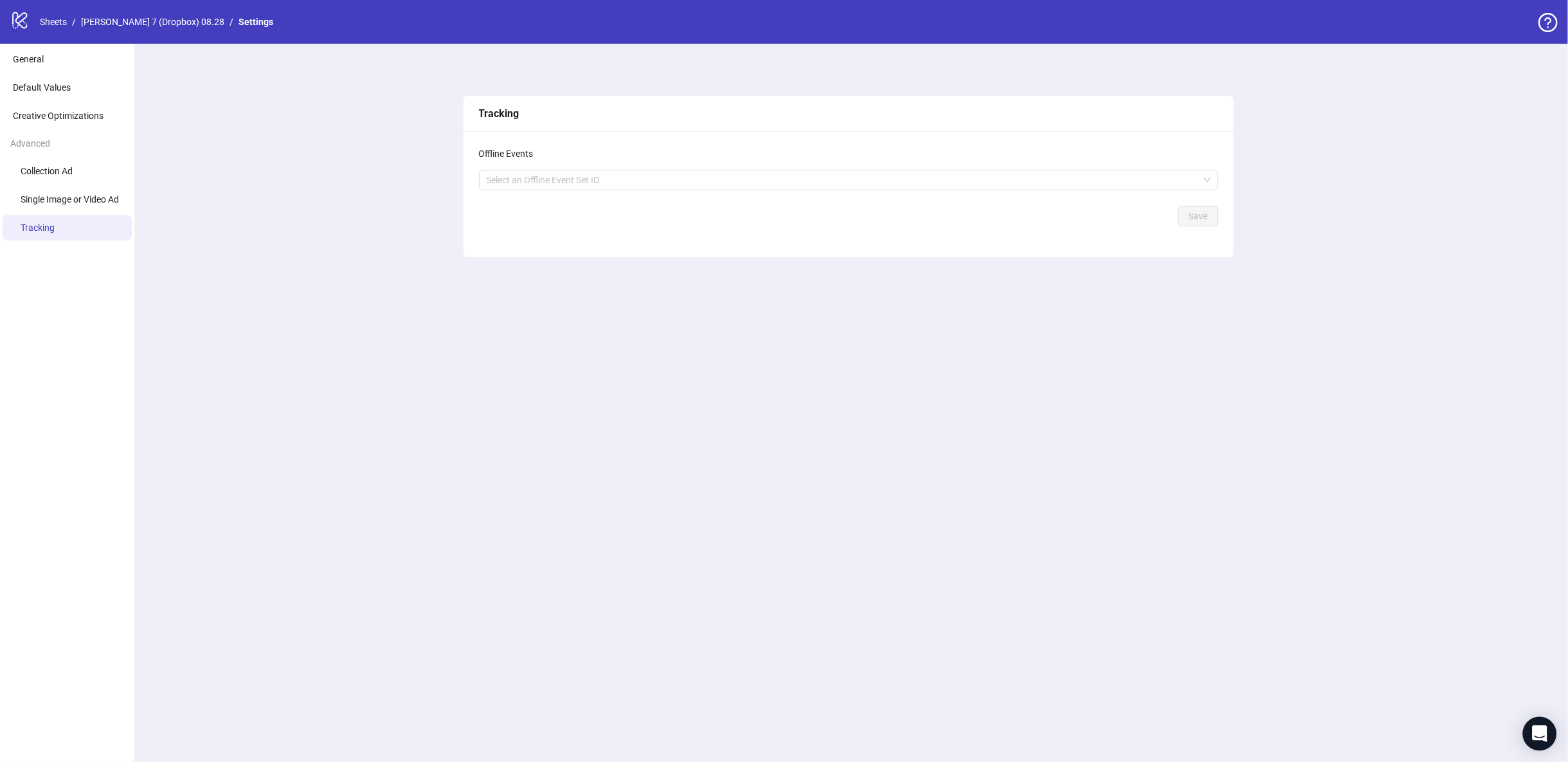
click at [1533, 736] on icon "Open Intercom Messenger" at bounding box center [1539, 733] width 15 height 17
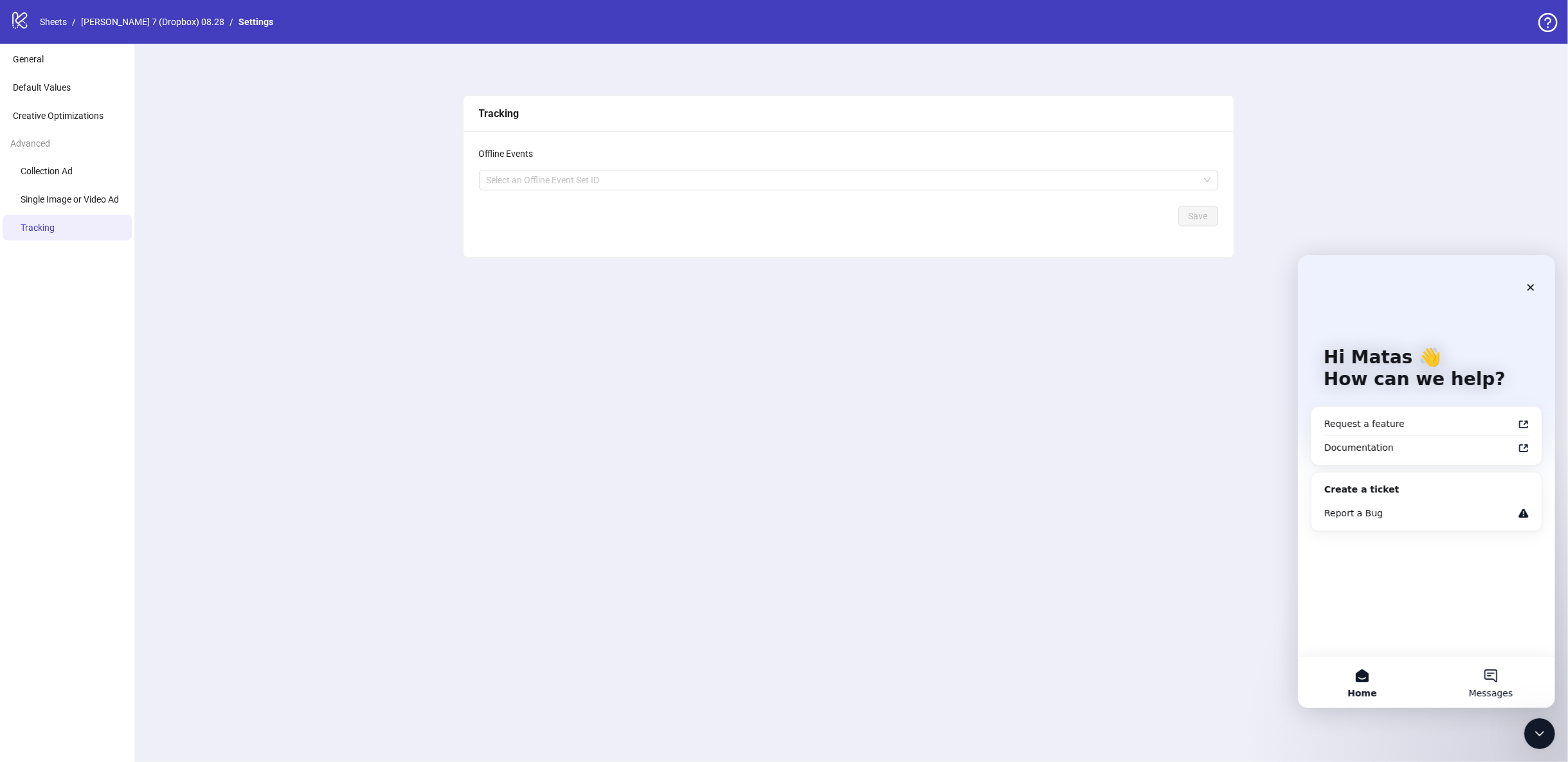
click at [1483, 679] on button "Messages" at bounding box center [1491, 681] width 129 height 52
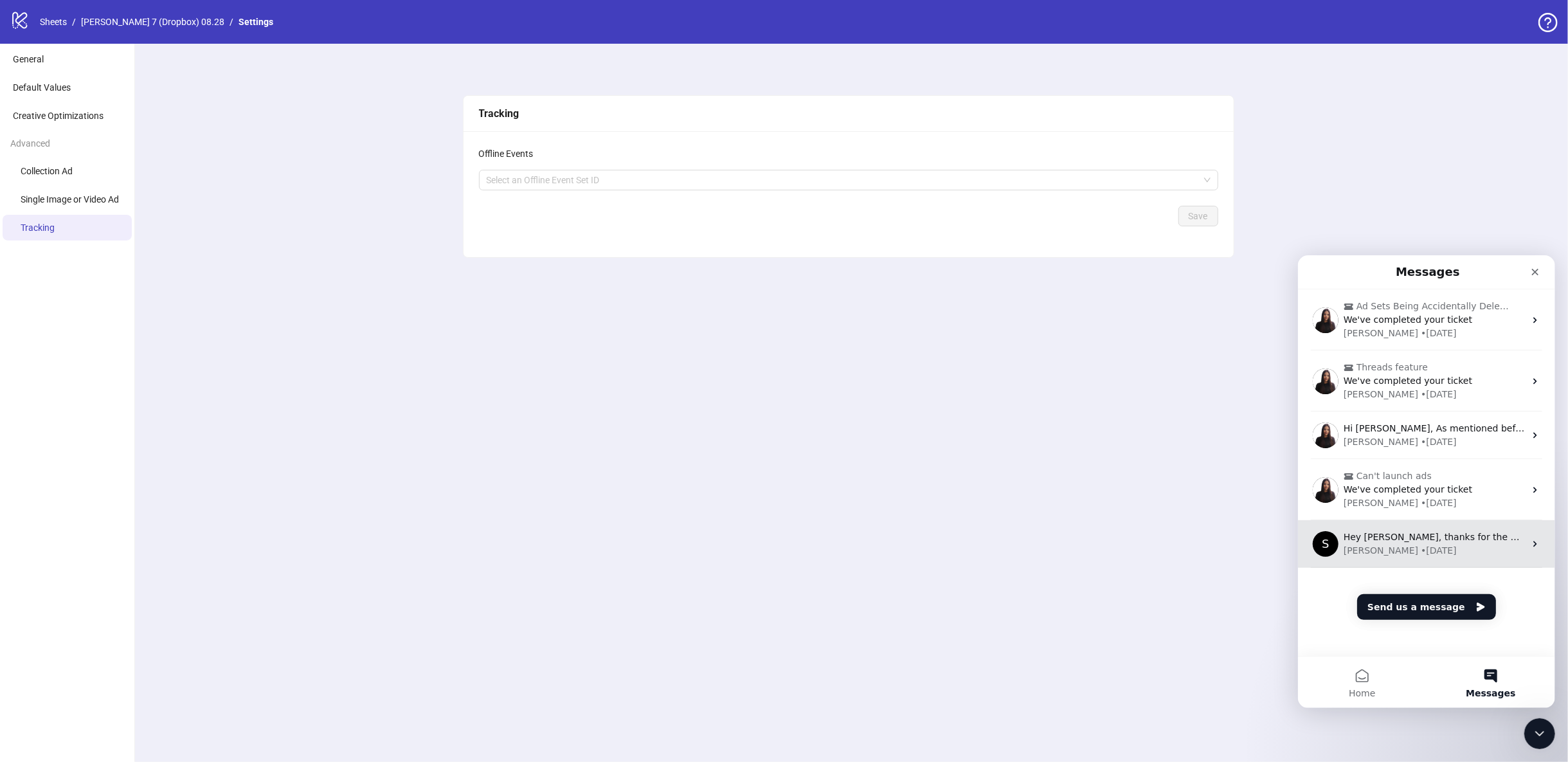
click at [1446, 547] on div "Simon • 20w ago" at bounding box center [1433, 549] width 181 height 14
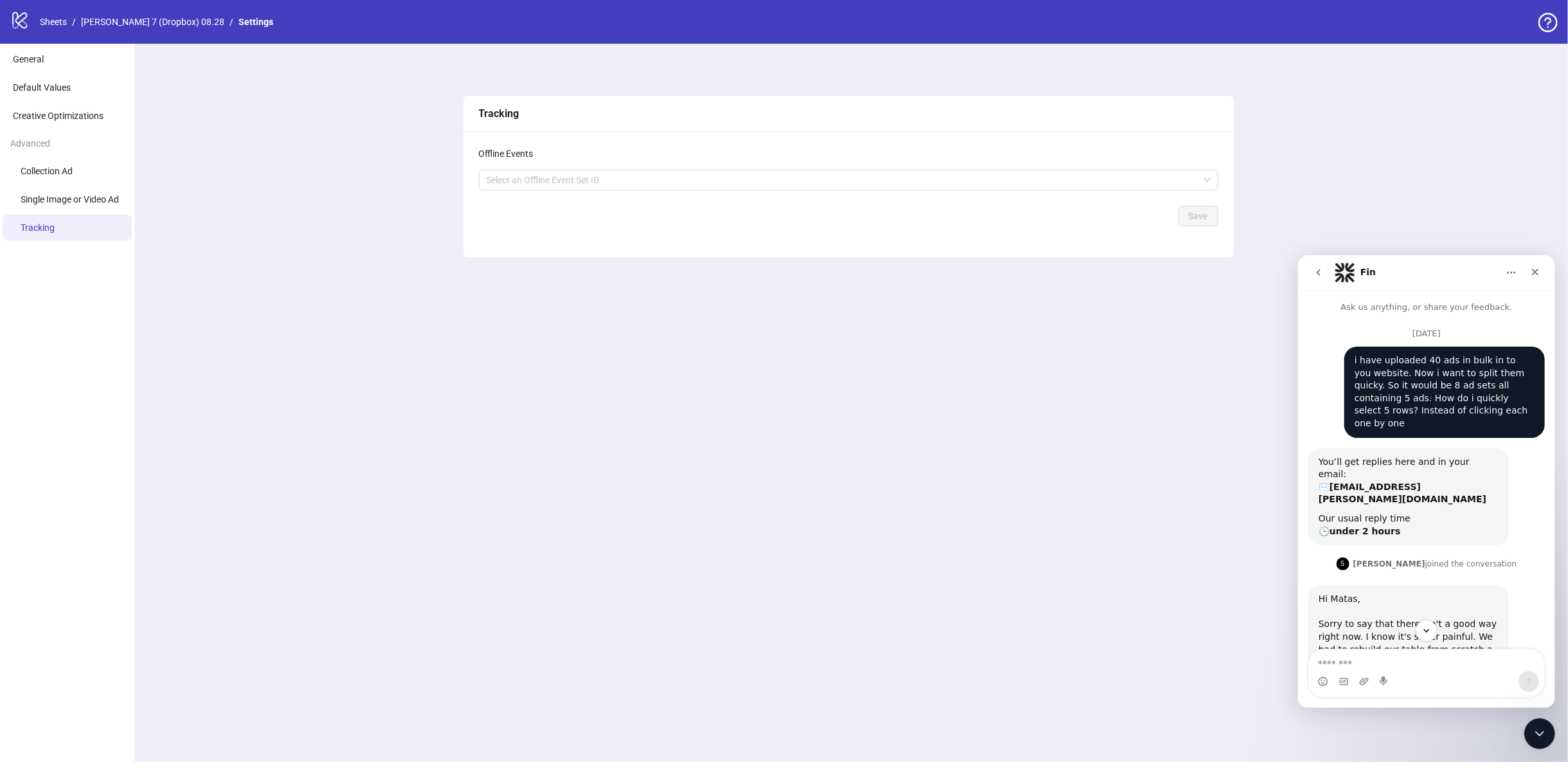
click at [1320, 270] on icon "go back" at bounding box center [1317, 271] width 10 height 10
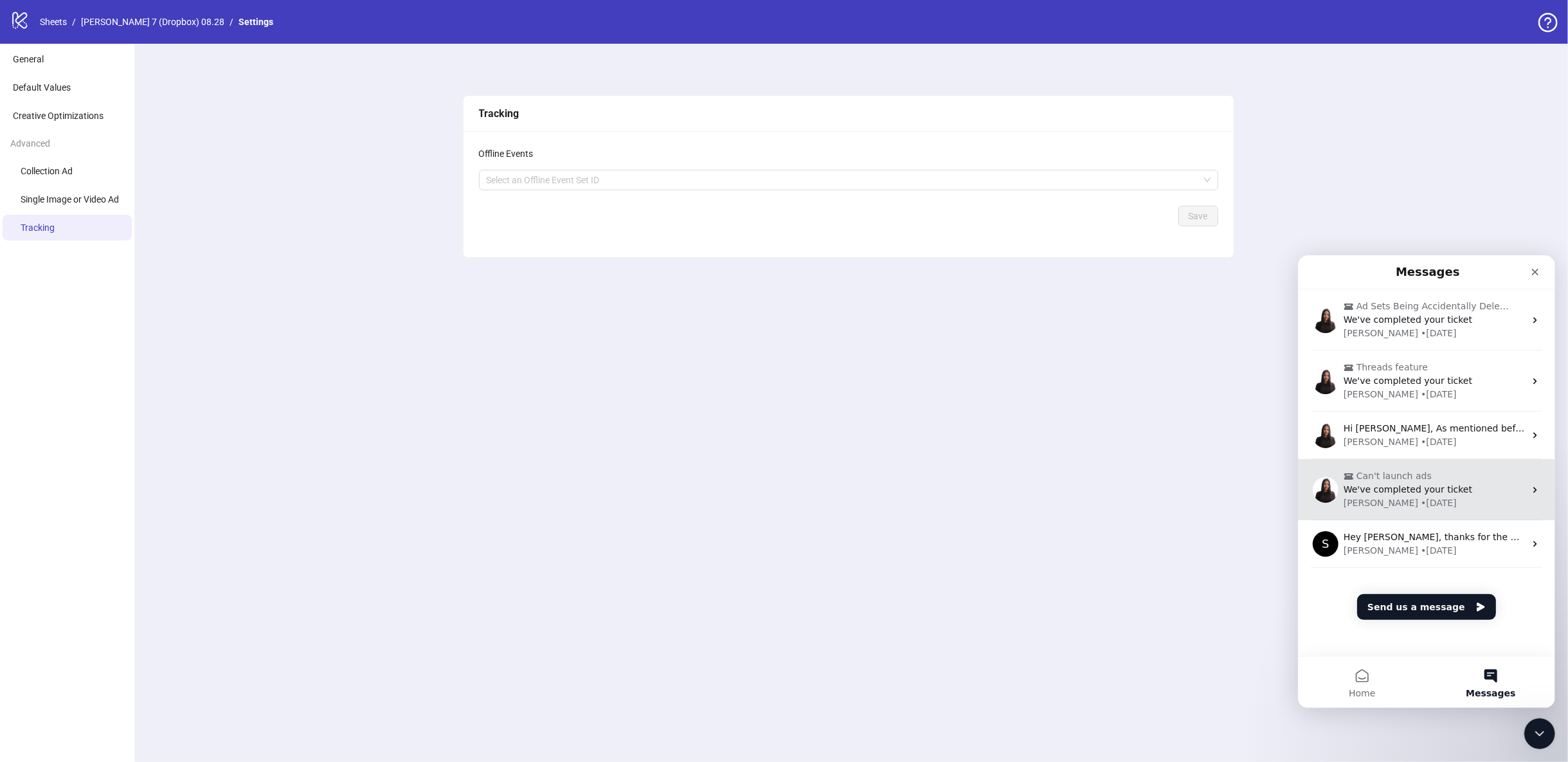
click at [1365, 501] on div "Laura • 8w ago" at bounding box center [1433, 502] width 181 height 14
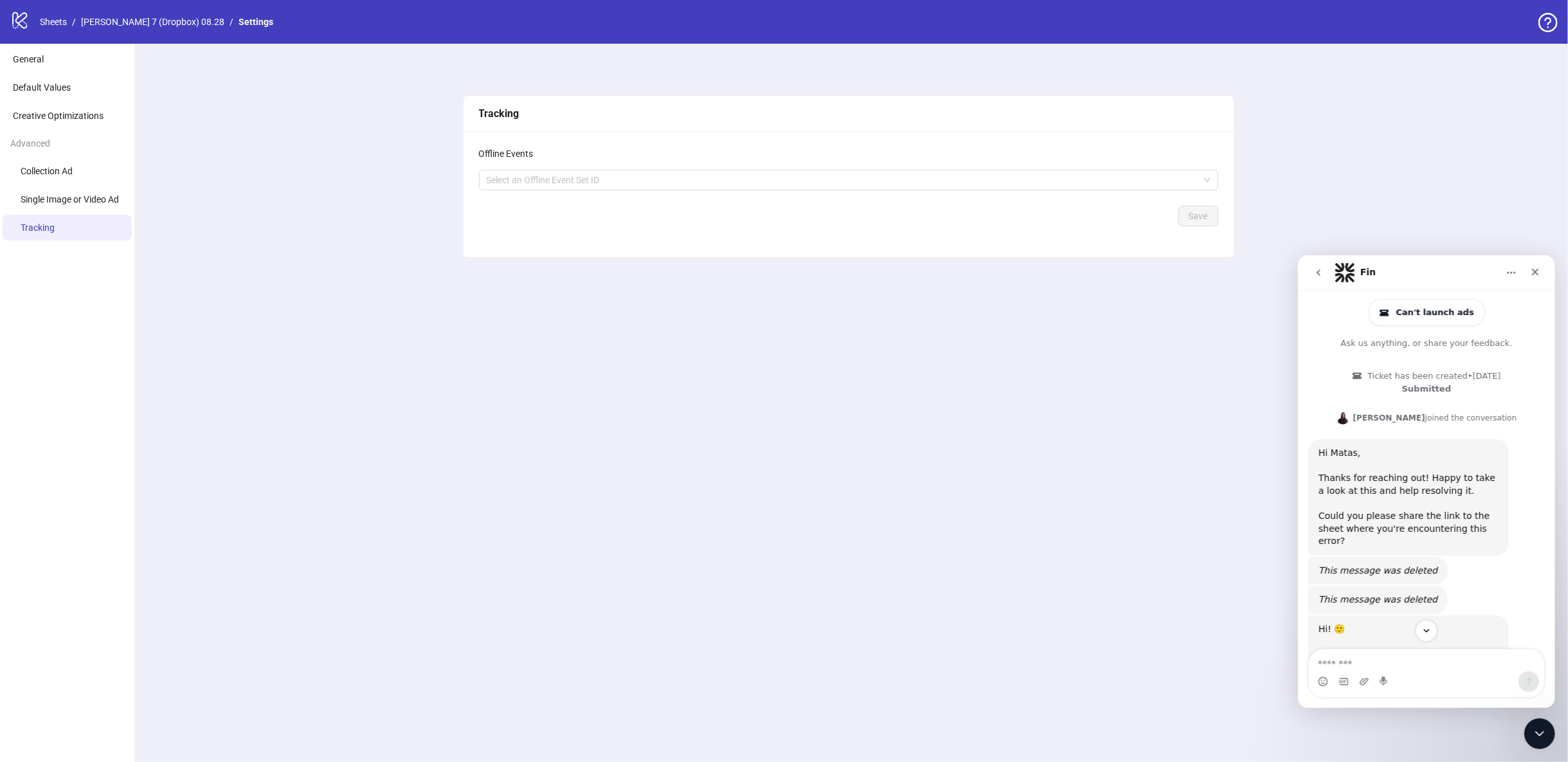
click at [1318, 272] on icon "go back" at bounding box center [1317, 271] width 10 height 10
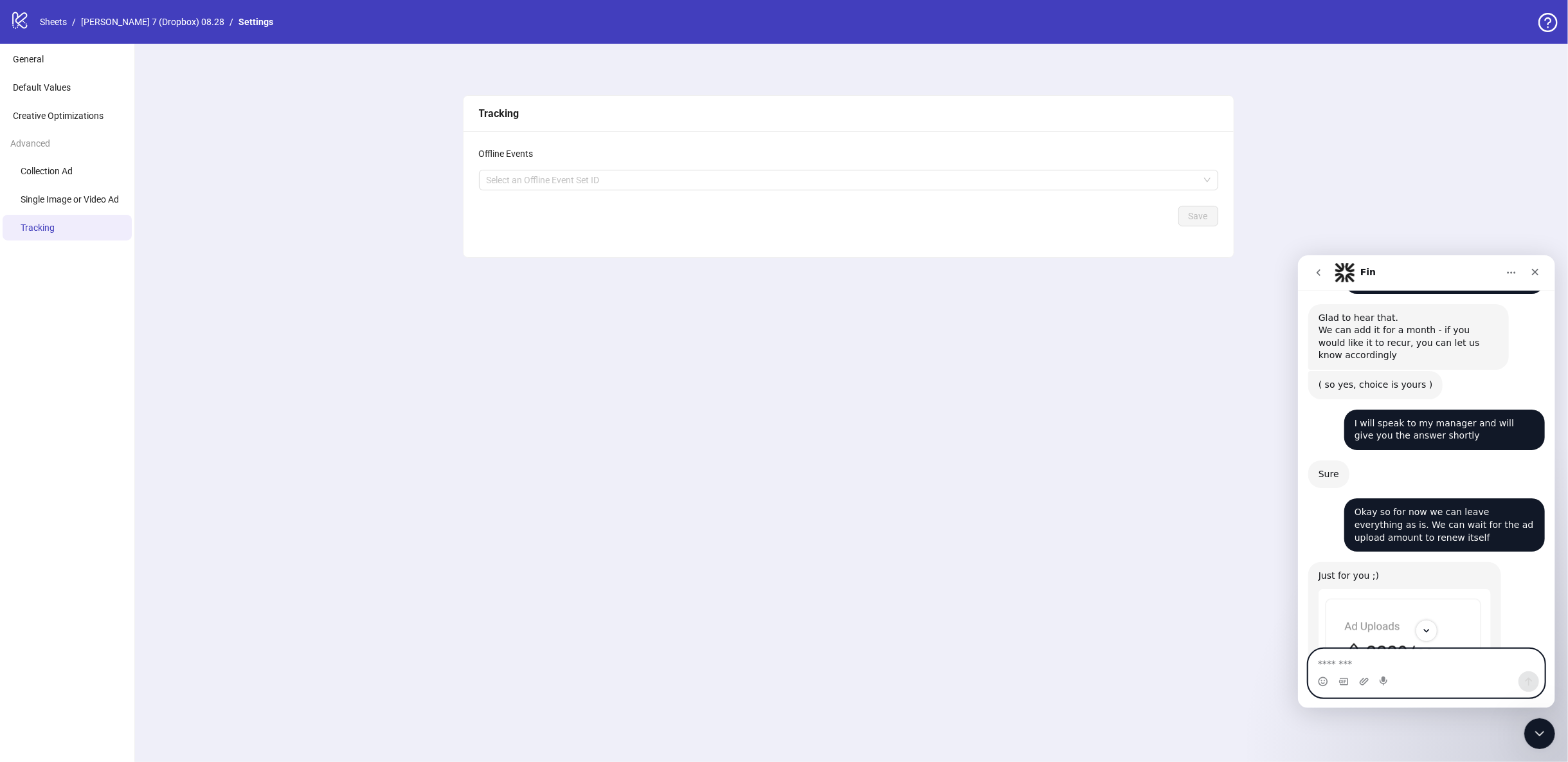
scroll to position [676, 0]
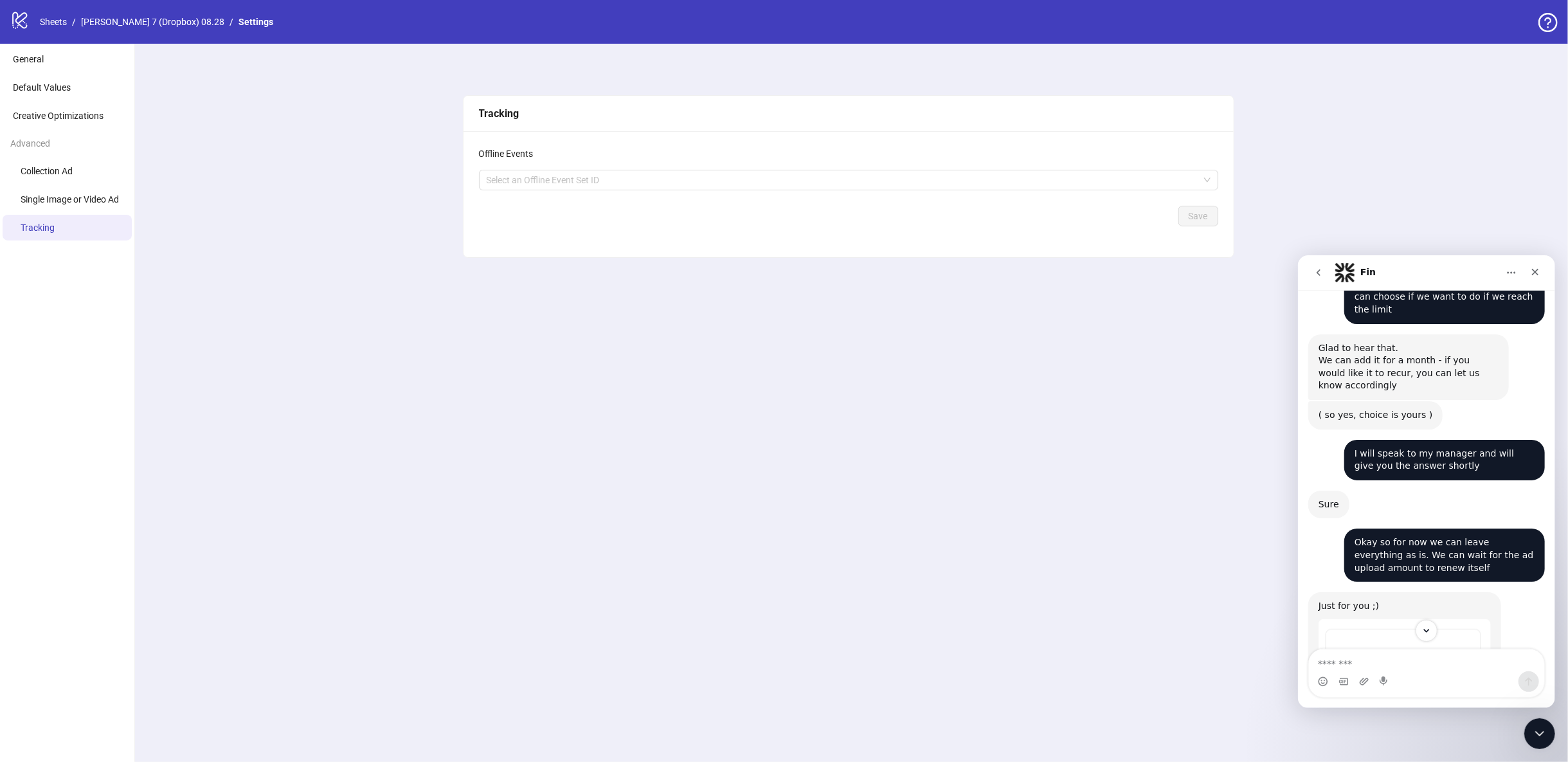
click at [1314, 268] on icon "go back" at bounding box center [1317, 271] width 10 height 10
